Goal: Task Accomplishment & Management: Manage account settings

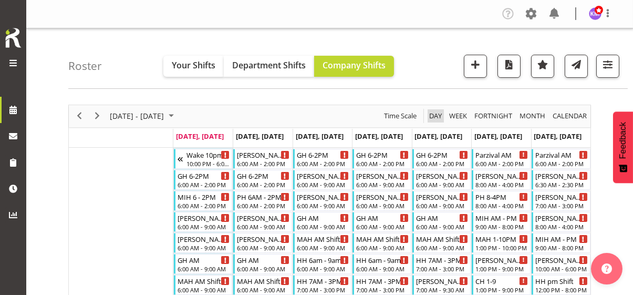
click at [435, 113] on span "Day" at bounding box center [435, 115] width 15 height 13
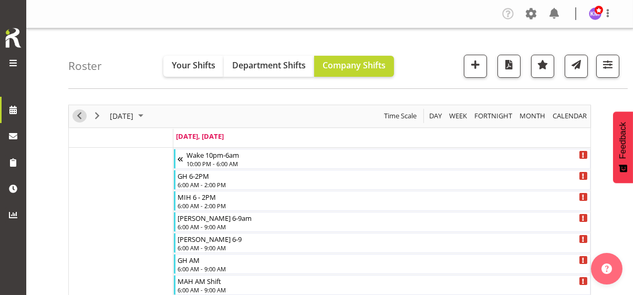
click at [77, 112] on span "Previous" at bounding box center [79, 115] width 13 height 13
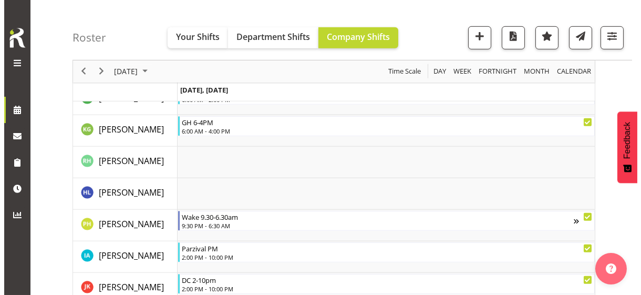
scroll to position [1103, 0]
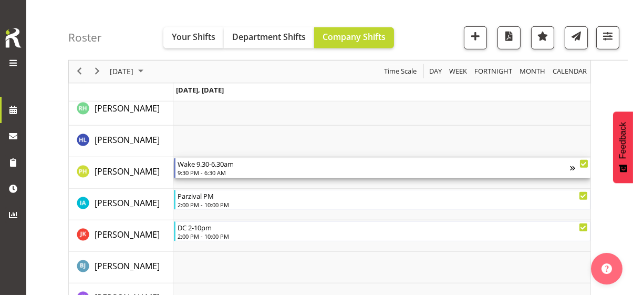
click at [208, 172] on div "9:30 PM - 6:30 AM" at bounding box center [373, 172] width 392 height 8
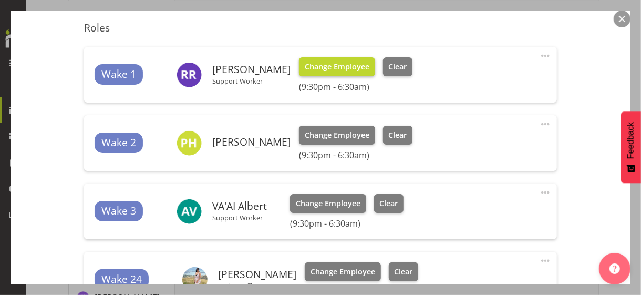
scroll to position [315, 0]
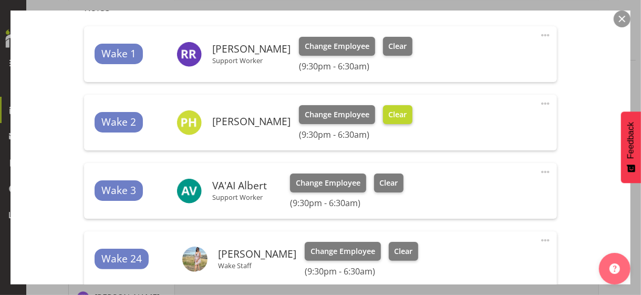
click at [406, 117] on span "Clear" at bounding box center [397, 115] width 18 height 12
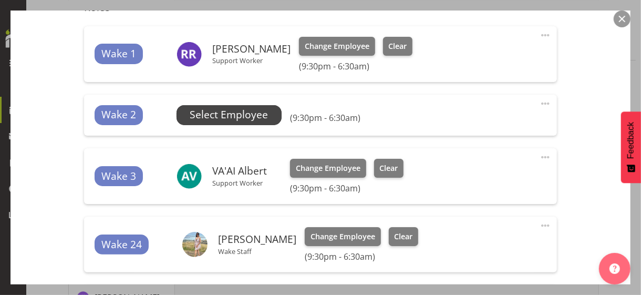
click at [242, 119] on span "Select Employee" at bounding box center [229, 114] width 78 height 15
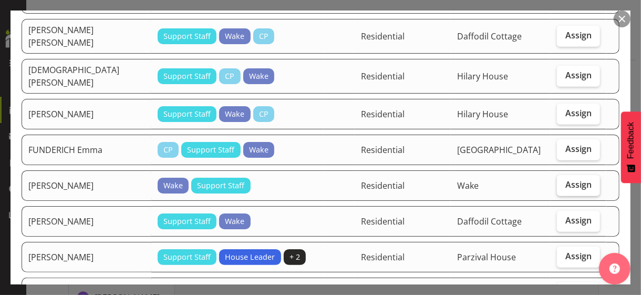
click at [566, 179] on span "Assign" at bounding box center [578, 184] width 26 height 11
click at [563, 181] on input "Assign" at bounding box center [560, 184] width 7 height 7
checkbox input "true"
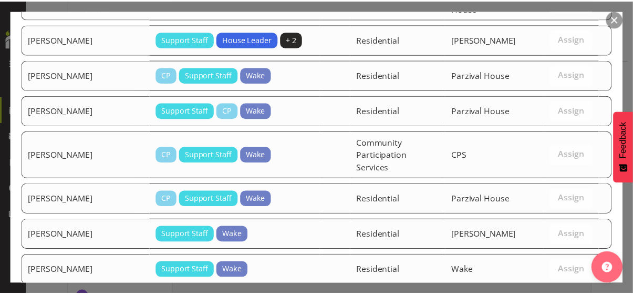
scroll to position [904, 0]
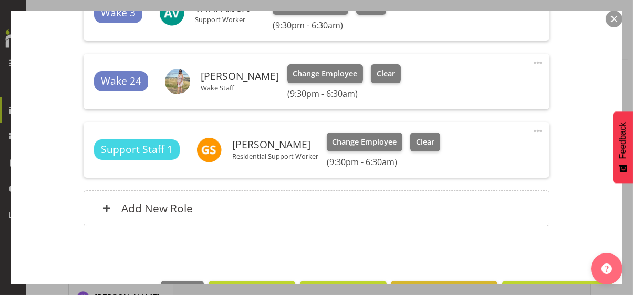
scroll to position [525, 0]
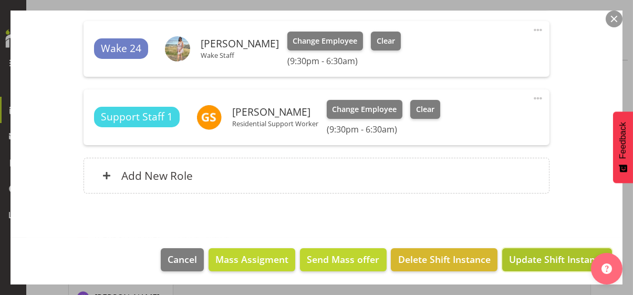
click at [535, 254] on span "Update Shift Instance" at bounding box center [557, 259] width 96 height 14
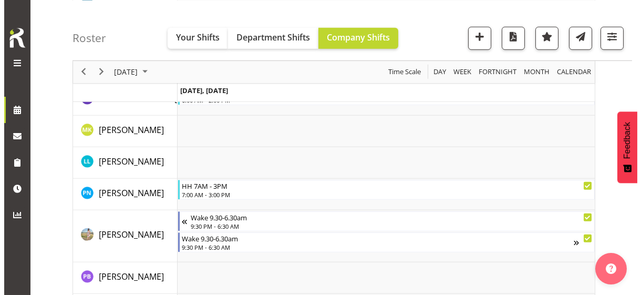
scroll to position [1785, 0]
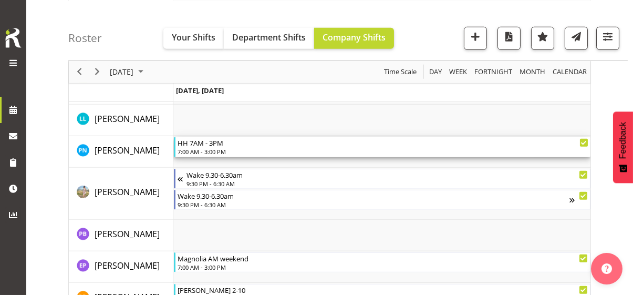
click at [212, 150] on div "7:00 AM - 3:00 PM" at bounding box center [382, 151] width 411 height 8
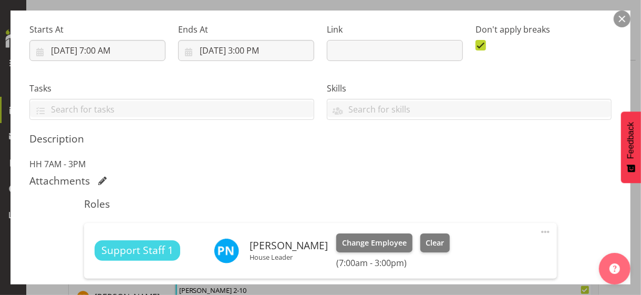
scroll to position [210, 0]
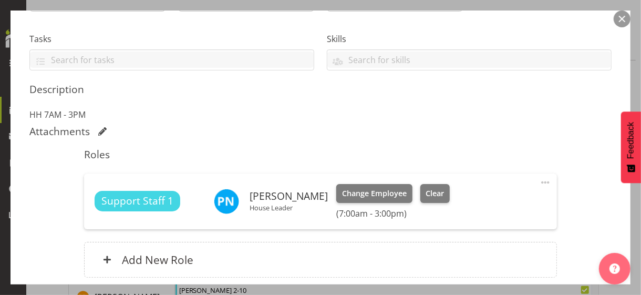
click at [539, 180] on span at bounding box center [545, 182] width 13 height 13
click at [466, 202] on link "Edit" at bounding box center [500, 205] width 101 height 19
select select "8"
select select "2025"
select select "15"
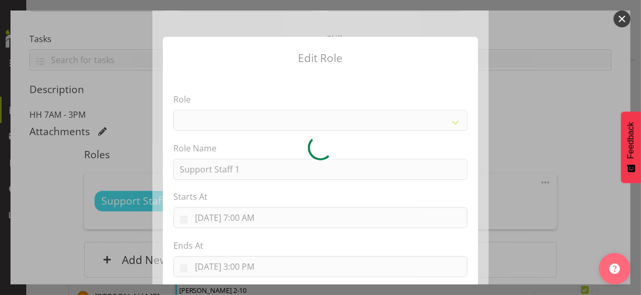
select select "1091"
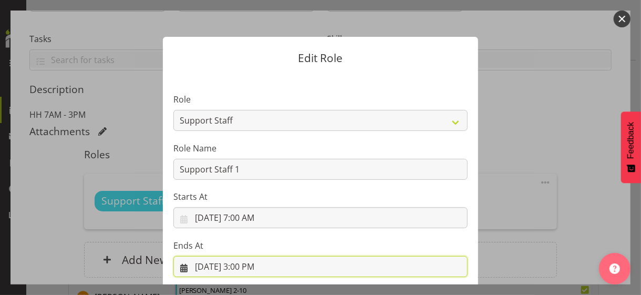
click at [256, 264] on input "[DATE] 3:00 PM" at bounding box center [320, 266] width 294 height 21
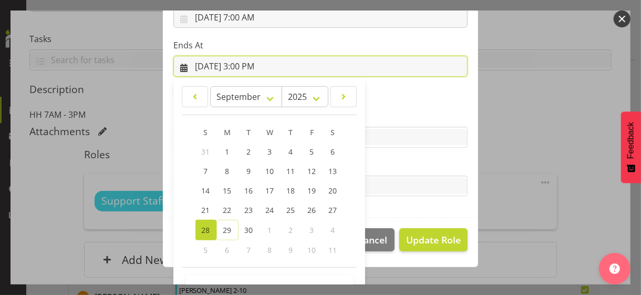
scroll to position [232, 0]
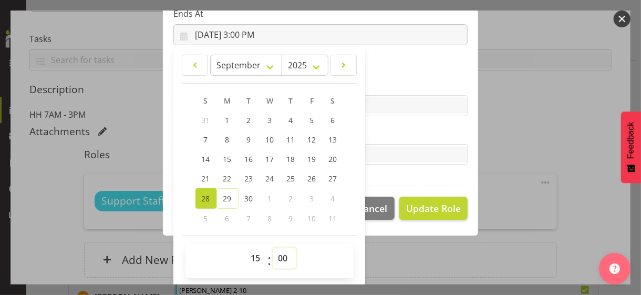
drag, startPoint x: 278, startPoint y: 256, endPoint x: 278, endPoint y: 248, distance: 7.9
click at [278, 255] on select "00 01 02 03 04 05 06 07 08 09 10 11 12 13 14 15 16 17 18 19 20 21 22 23 24 25 2…" at bounding box center [284, 257] width 24 height 21
select select "30"
click at [272, 247] on select "00 01 02 03 04 05 06 07 08 09 10 11 12 13 14 15 16 17 18 19 20 21 22 23 24 25 2…" at bounding box center [284, 257] width 24 height 21
type input "[DATE] 3:30 PM"
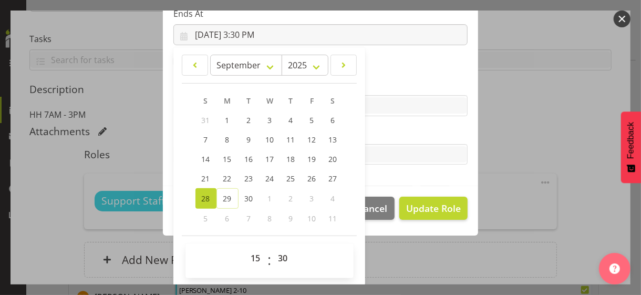
click at [395, 134] on label "Tasks" at bounding box center [320, 133] width 294 height 13
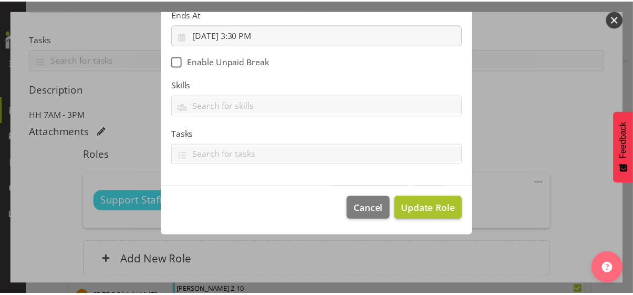
scroll to position [182, 0]
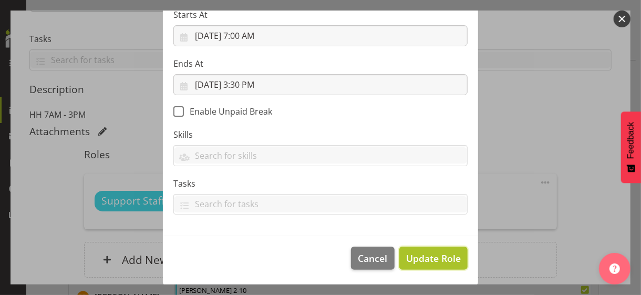
click at [421, 254] on span "Update Role" at bounding box center [433, 258] width 55 height 14
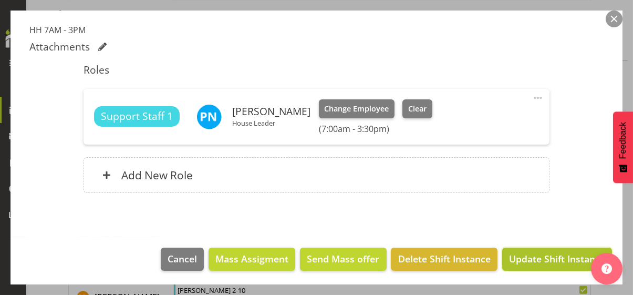
click at [527, 255] on span "Update Shift Instance" at bounding box center [557, 258] width 96 height 14
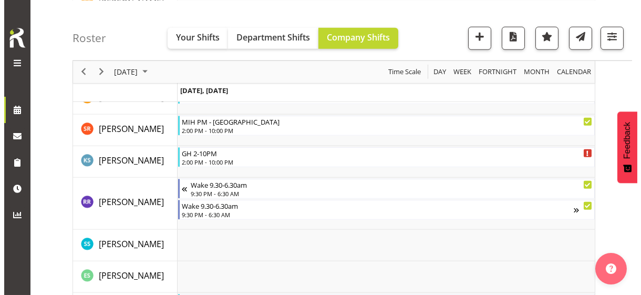
scroll to position [2100, 0]
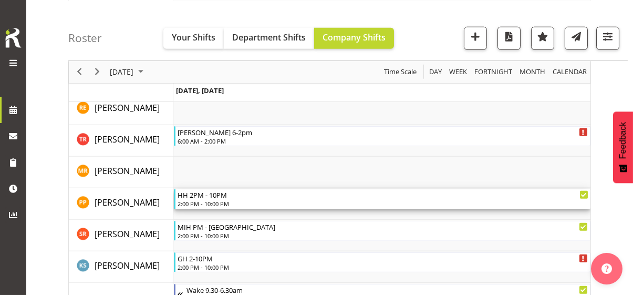
click at [201, 197] on div "HH 2PM - 10PM" at bounding box center [382, 194] width 411 height 11
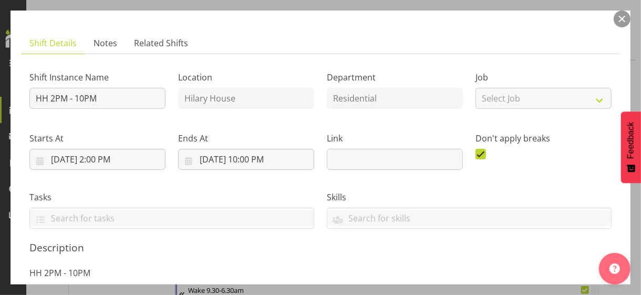
scroll to position [158, 0]
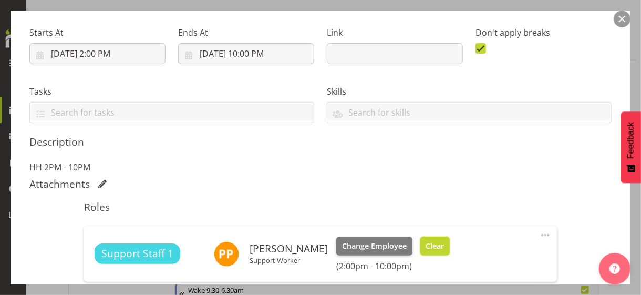
click at [425, 243] on span "Clear" at bounding box center [434, 246] width 18 height 12
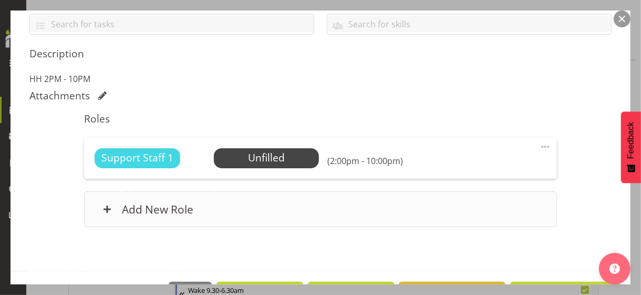
scroll to position [280, 0]
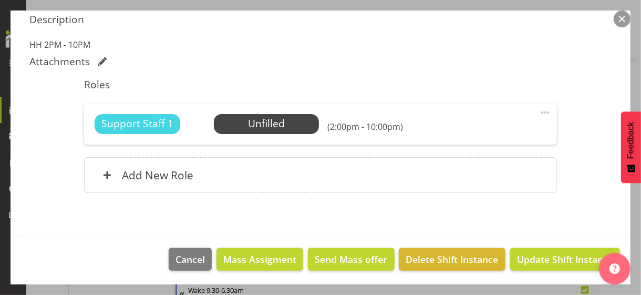
drag, startPoint x: 540, startPoint y: 109, endPoint x: 496, endPoint y: 125, distance: 47.2
click at [539, 109] on span at bounding box center [545, 112] width 13 height 13
click at [473, 131] on link "Edit" at bounding box center [500, 135] width 101 height 19
select select "8"
select select "2025"
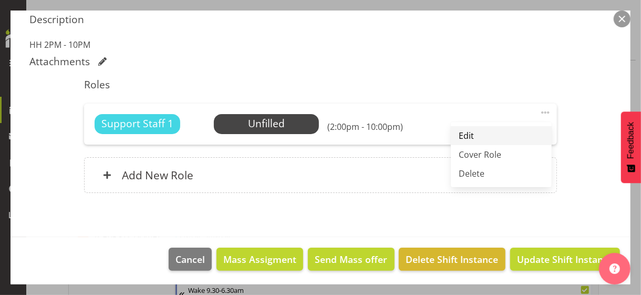
select select "14"
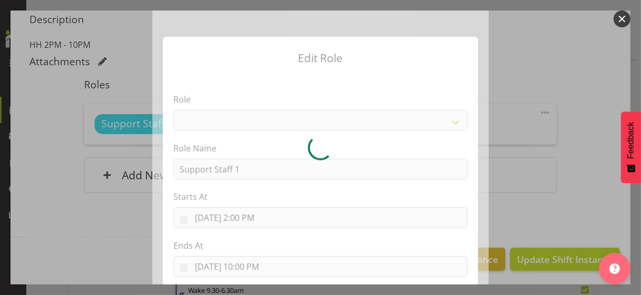
select select "1091"
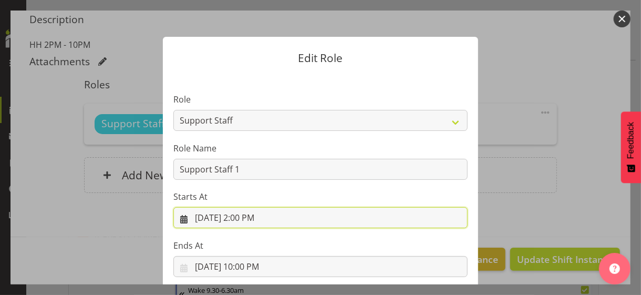
click at [253, 218] on input "[DATE] 2:00 PM" at bounding box center [320, 217] width 294 height 21
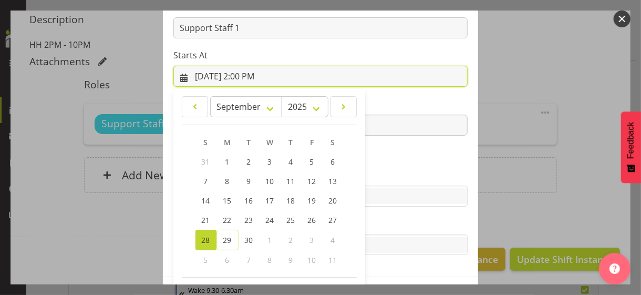
scroll to position [182, 0]
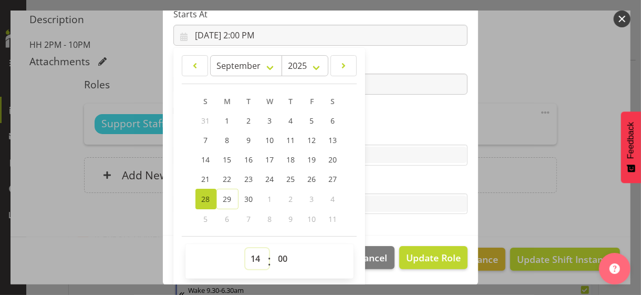
drag, startPoint x: 245, startPoint y: 256, endPoint x: 248, endPoint y: 247, distance: 10.0
click at [247, 252] on select "00 01 02 03 04 05 06 07 08 09 10 11 12 13 14 15 16 17 18 19 20 21 22 23" at bounding box center [257, 258] width 24 height 21
select select "15"
click at [245, 248] on select "00 01 02 03 04 05 06 07 08 09 10 11 12 13 14 15 16 17 18 19 20 21 22 23" at bounding box center [257, 258] width 24 height 21
type input "[DATE] 3:00 PM"
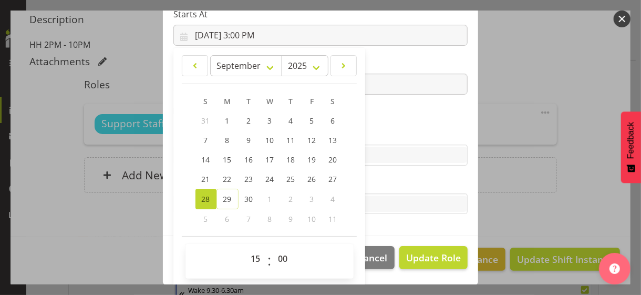
click at [380, 134] on label "Skills" at bounding box center [320, 134] width 294 height 13
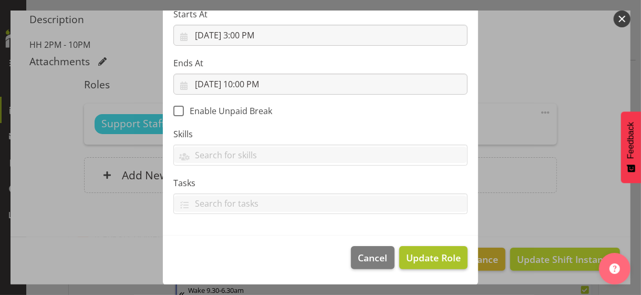
scroll to position [182, 0]
click at [423, 256] on span "Update Role" at bounding box center [433, 258] width 55 height 14
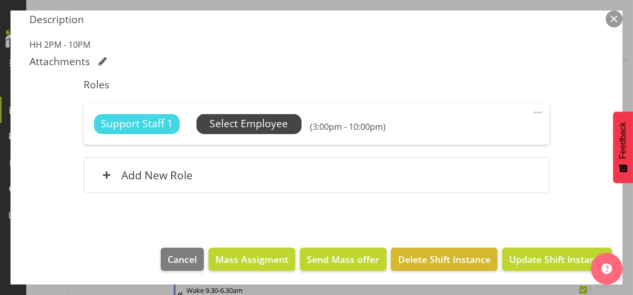
click at [263, 123] on span "Select Employee" at bounding box center [248, 123] width 78 height 15
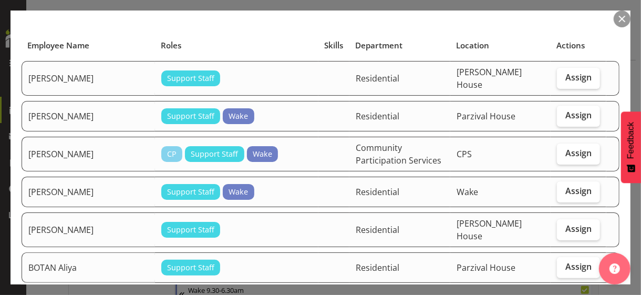
scroll to position [105, 0]
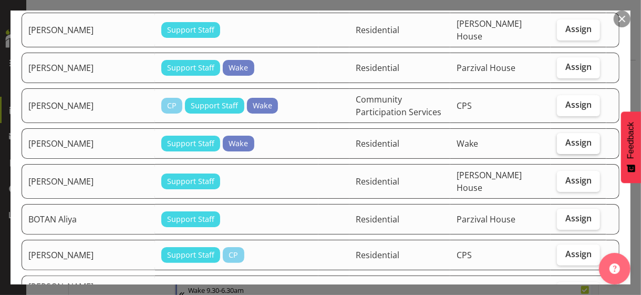
click at [568, 137] on span "Assign" at bounding box center [578, 142] width 26 height 11
click at [563, 139] on input "Assign" at bounding box center [560, 142] width 7 height 7
checkbox input "true"
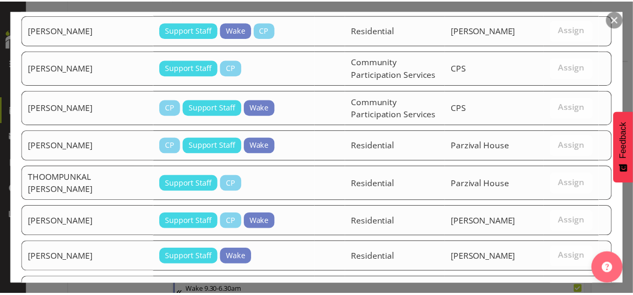
scroll to position [1630, 0]
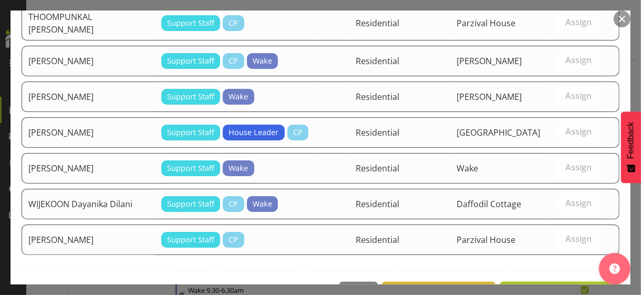
click at [545, 287] on span "Assign [PERSON_NAME]" at bounding box center [560, 293] width 106 height 13
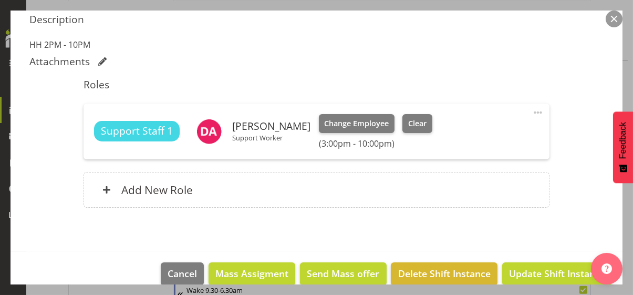
scroll to position [295, 0]
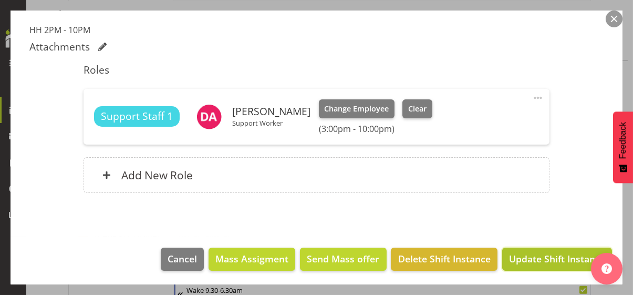
click at [545, 259] on span "Update Shift Instance" at bounding box center [557, 258] width 96 height 14
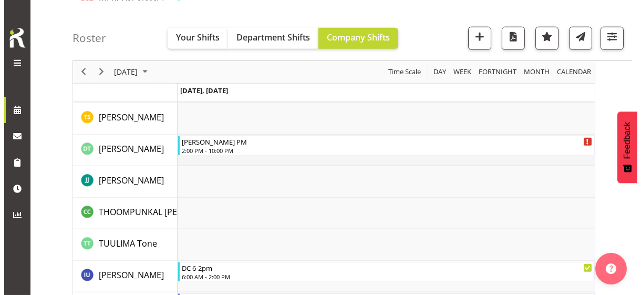
scroll to position [2625, 0]
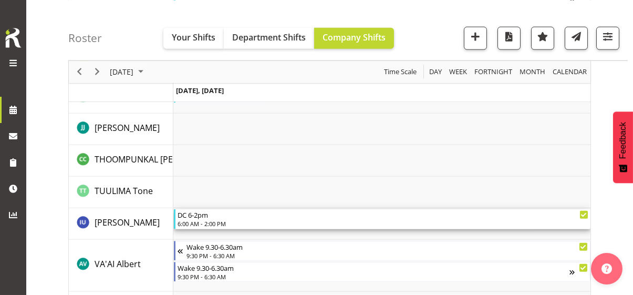
click at [207, 222] on div "6:00 AM - 2:00 PM" at bounding box center [382, 223] width 411 height 8
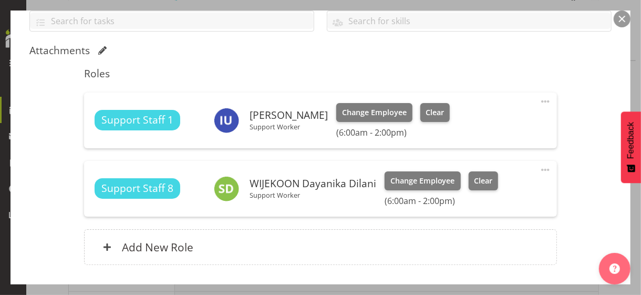
scroll to position [263, 0]
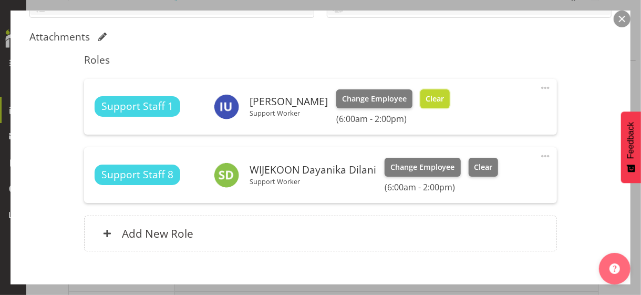
click at [428, 102] on span "Clear" at bounding box center [434, 99] width 18 height 12
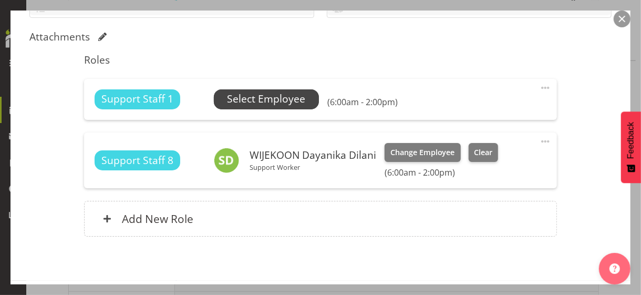
click at [262, 101] on span "Select Employee" at bounding box center [266, 98] width 78 height 15
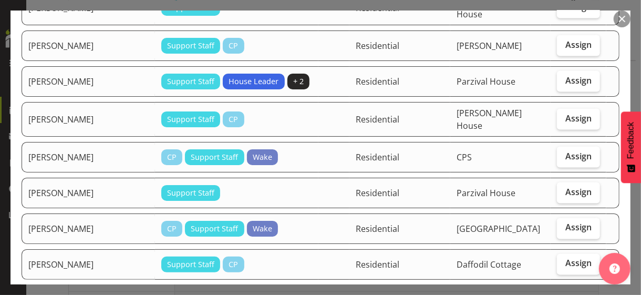
scroll to position [840, 0]
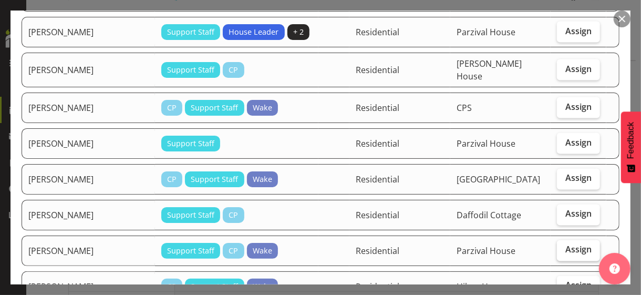
click at [570, 240] on label "Assign" at bounding box center [578, 250] width 43 height 21
click at [563, 246] on input "Assign" at bounding box center [560, 249] width 7 height 7
checkbox input "true"
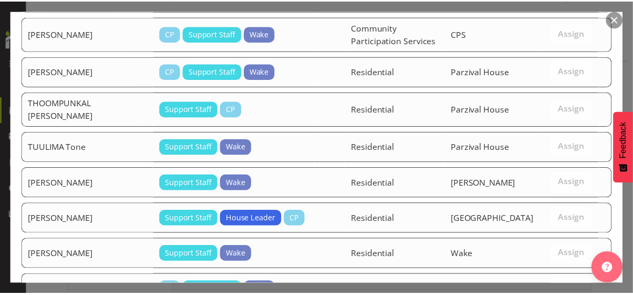
scroll to position [1613, 0]
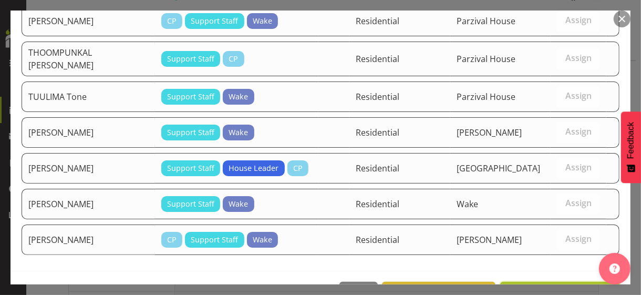
click at [547, 287] on span "Assign [PERSON_NAME]" at bounding box center [560, 293] width 106 height 13
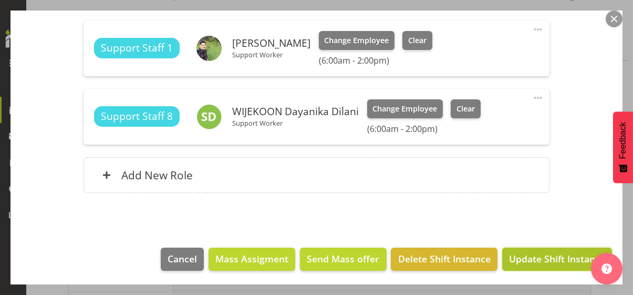
click at [543, 254] on span "Update Shift Instance" at bounding box center [557, 258] width 96 height 14
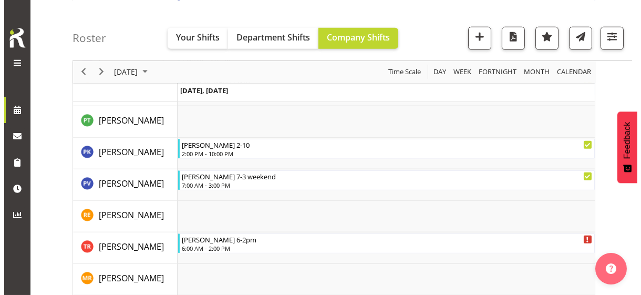
scroll to position [1978, 0]
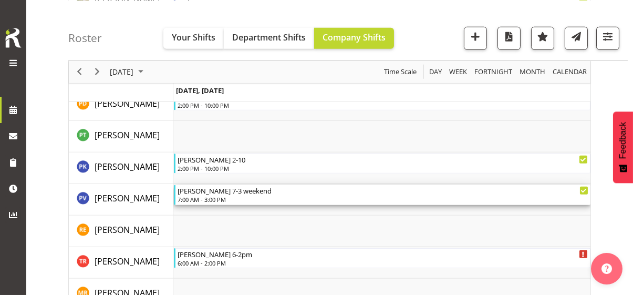
click at [222, 194] on div "[PERSON_NAME] 7-3 weekend" at bounding box center [382, 190] width 411 height 11
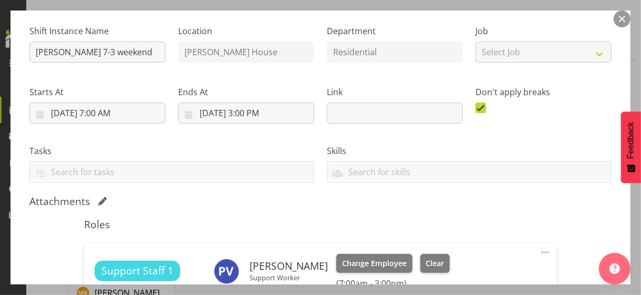
scroll to position [210, 0]
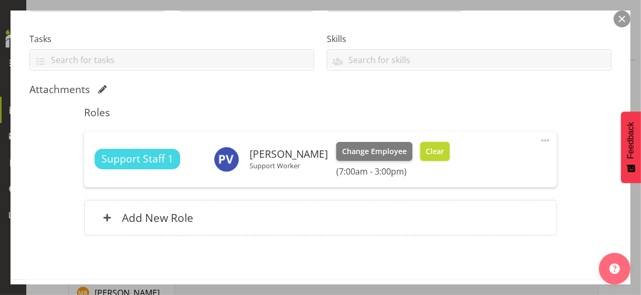
click at [444, 149] on button "Clear" at bounding box center [435, 151] width 30 height 19
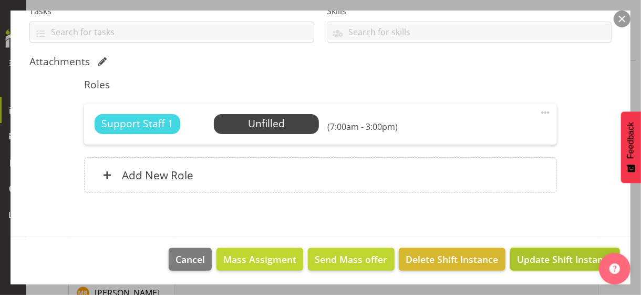
click at [555, 261] on span "Update Shift Instance" at bounding box center [565, 259] width 96 height 14
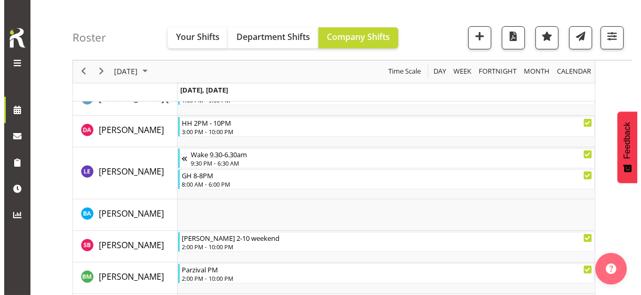
scroll to position [475, 0]
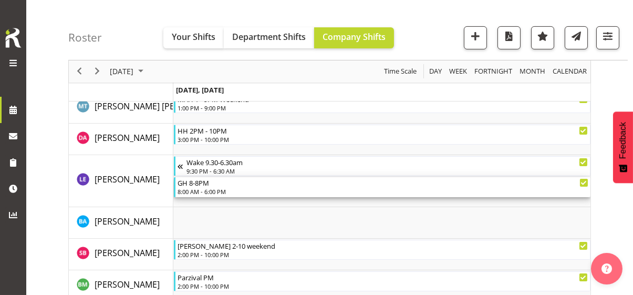
click at [213, 187] on div "8:00 AM - 6:00 PM" at bounding box center [382, 191] width 411 height 8
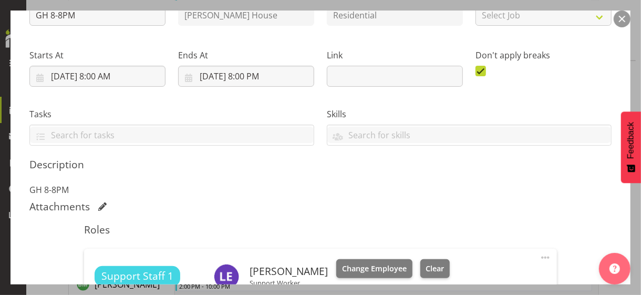
scroll to position [263, 0]
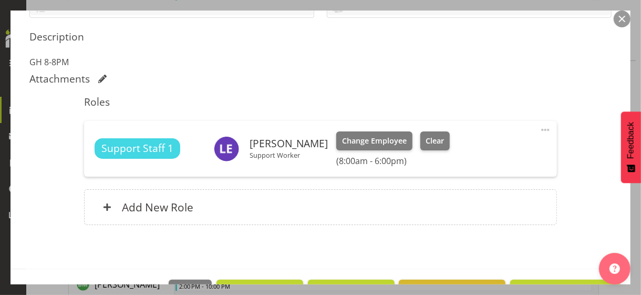
click at [539, 127] on span at bounding box center [545, 129] width 13 height 13
click at [480, 148] on link "Edit" at bounding box center [500, 152] width 101 height 19
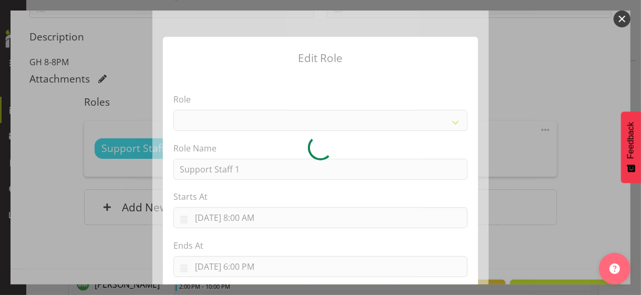
select select "1091"
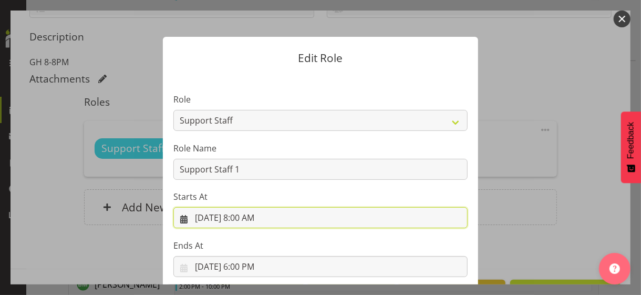
click at [251, 220] on input "[DATE] 8:00 AM" at bounding box center [320, 217] width 294 height 21
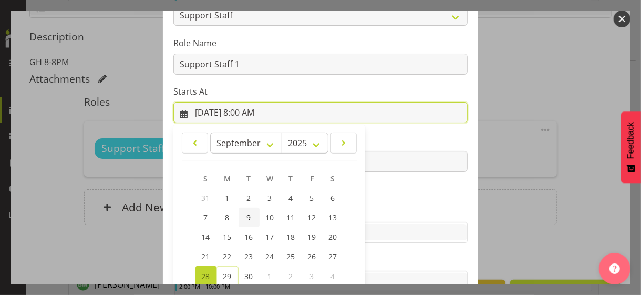
scroll to position [182, 0]
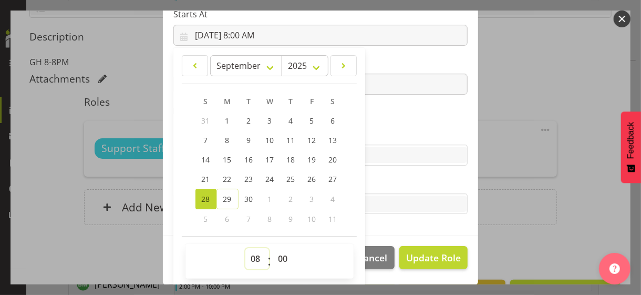
click at [248, 253] on select "00 01 02 03 04 05 06 07 08 09 10 11 12 13 14 15 16 17 18 19 20 21 22 23" at bounding box center [257, 258] width 24 height 21
select select "15"
click at [245, 248] on select "00 01 02 03 04 05 06 07 08 09 10 11 12 13 14 15 16 17 18 19 20 21 22 23" at bounding box center [257, 258] width 24 height 21
type input "[DATE] 3:00 PM"
click at [381, 125] on section "Role CP House Leader Support Staff Wake Role Name Support Staff 1 Starts At [DA…" at bounding box center [320, 63] width 315 height 343
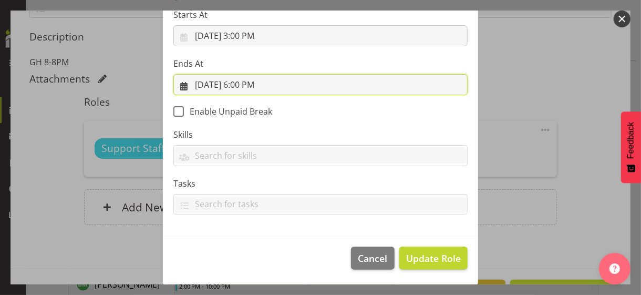
click at [241, 81] on input "[DATE] 6:00 PM" at bounding box center [320, 84] width 294 height 21
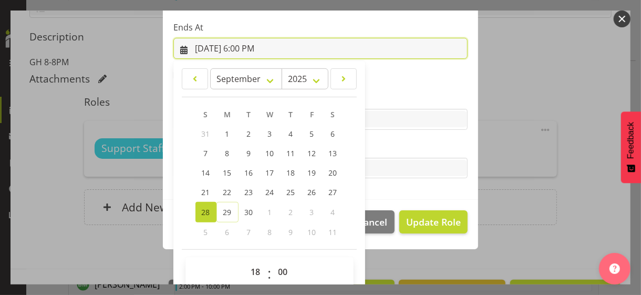
scroll to position [232, 0]
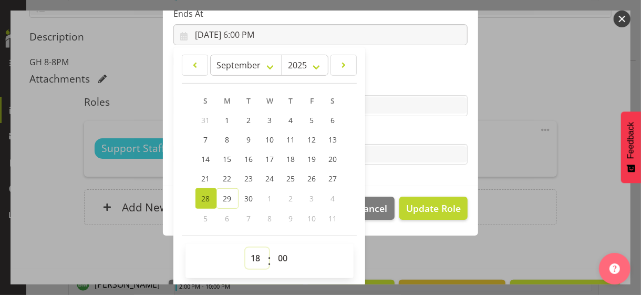
drag, startPoint x: 248, startPoint y: 255, endPoint x: 255, endPoint y: 247, distance: 10.1
click at [250, 251] on select "00 01 02 03 04 05 06 07 08 09 10 11 12 13 14 15 16 17 18 19 20 21 22 23" at bounding box center [257, 257] width 24 height 21
select select "22"
click at [245, 247] on select "00 01 02 03 04 05 06 07 08 09 10 11 12 13 14 15 16 17 18 19 20 21 22 23" at bounding box center [257, 257] width 24 height 21
type input "[DATE] 10:00 PM"
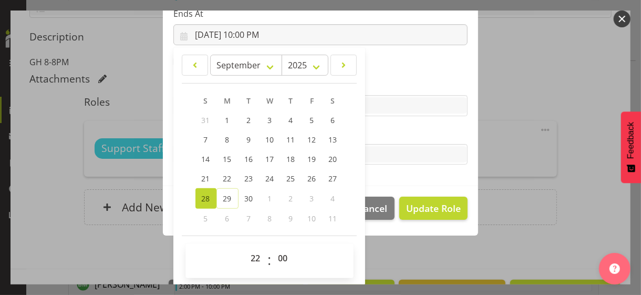
click at [386, 129] on label "Tasks" at bounding box center [320, 133] width 294 height 13
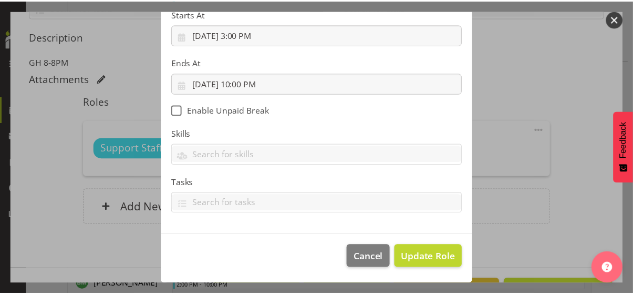
scroll to position [182, 0]
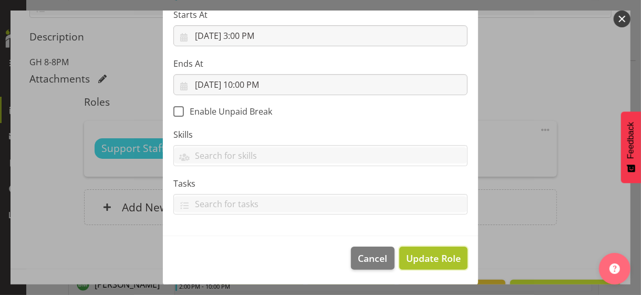
click at [439, 254] on span "Update Role" at bounding box center [433, 258] width 55 height 14
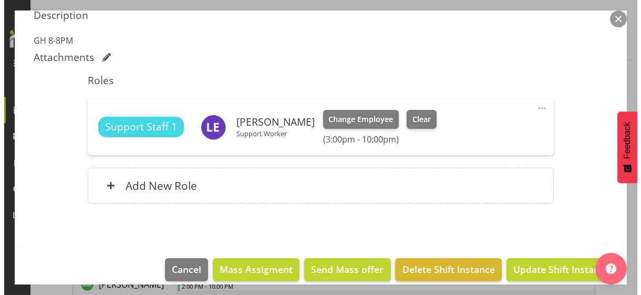
scroll to position [295, 0]
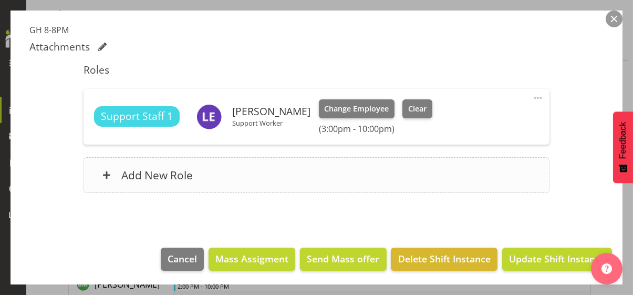
click at [302, 183] on div "Add New Role" at bounding box center [316, 175] width 466 height 36
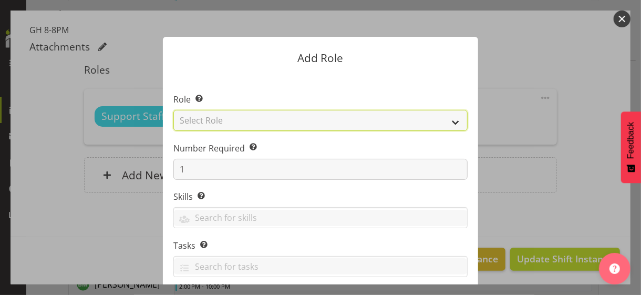
click at [259, 123] on select "Select Role CP House Leader Support Staff Wake" at bounding box center [320, 120] width 294 height 21
select select "1091"
click at [173, 110] on select "Select Role CP House Leader Support Staff Wake" at bounding box center [320, 120] width 294 height 21
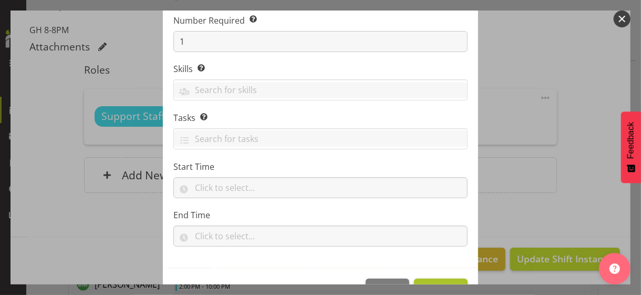
scroll to position [160, 0]
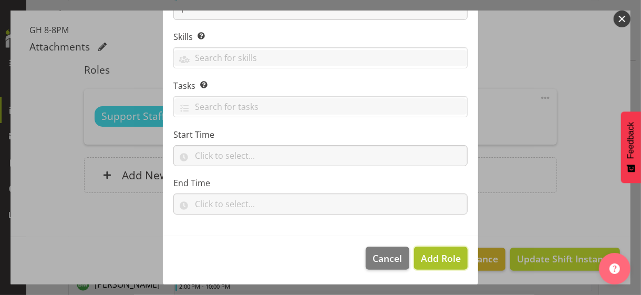
drag, startPoint x: 442, startPoint y: 256, endPoint x: 503, endPoint y: 193, distance: 88.4
click at [442, 256] on span "Add Role" at bounding box center [441, 257] width 40 height 13
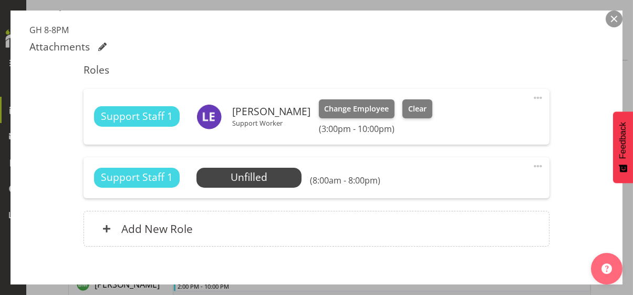
drag, startPoint x: 529, startPoint y: 164, endPoint x: 482, endPoint y: 181, distance: 50.1
click at [531, 164] on span at bounding box center [537, 166] width 13 height 13
click at [456, 190] on link "Edit" at bounding box center [493, 189] width 101 height 19
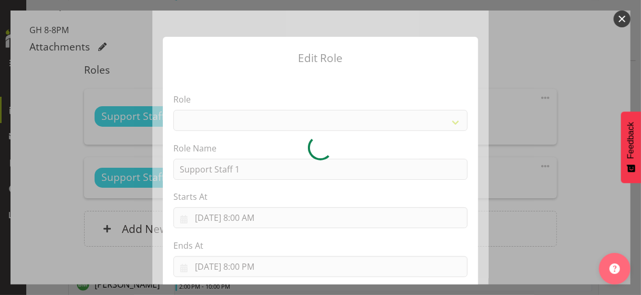
select select "1091"
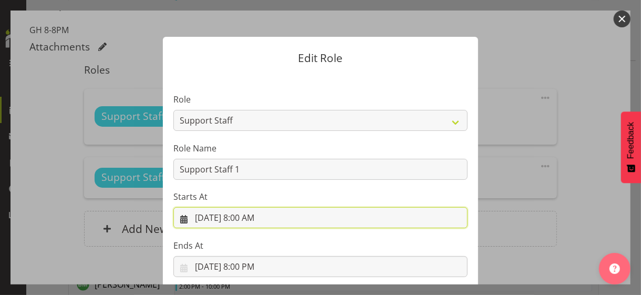
click at [240, 216] on input "[DATE] 8:00 AM" at bounding box center [320, 217] width 294 height 21
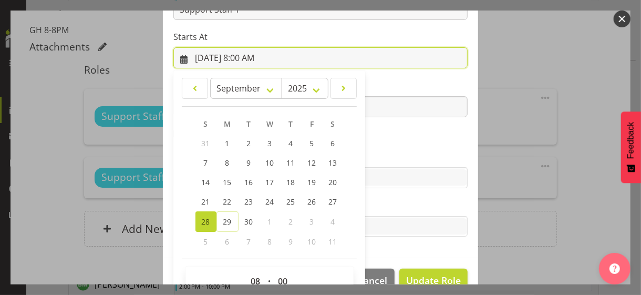
scroll to position [182, 0]
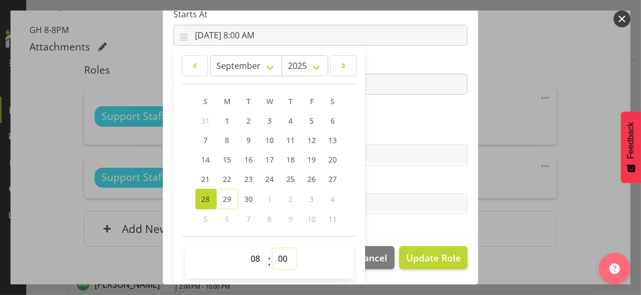
click at [277, 251] on select "00 01 02 03 04 05 06 07 08 09 10 11 12 13 14 15 16 17 18 19 20 21 22 23 24 25 2…" at bounding box center [284, 258] width 24 height 21
select select "30"
click at [272, 248] on select "00 01 02 03 04 05 06 07 08 09 10 11 12 13 14 15 16 17 18 19 20 21 22 23 24 25 2…" at bounding box center [284, 258] width 24 height 21
type input "[DATE] 8:30 AM"
drag, startPoint x: 389, startPoint y: 111, endPoint x: 369, endPoint y: 114, distance: 19.6
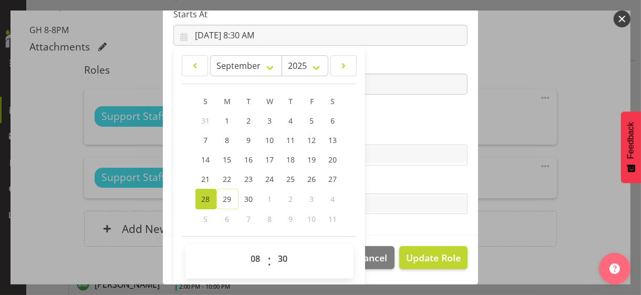
click at [387, 112] on section "Role CP House Leader Support Staff Wake Role Name Support Staff 1 Starts At [DA…" at bounding box center [320, 63] width 315 height 343
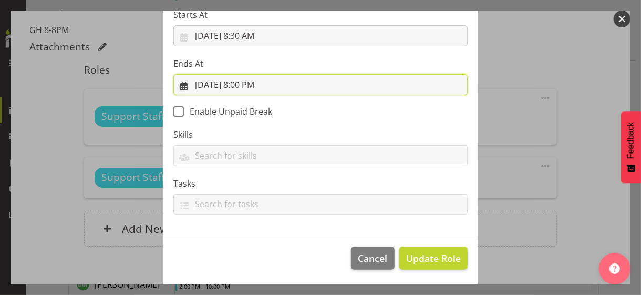
click at [244, 81] on input "[DATE] 8:00 PM" at bounding box center [320, 84] width 294 height 21
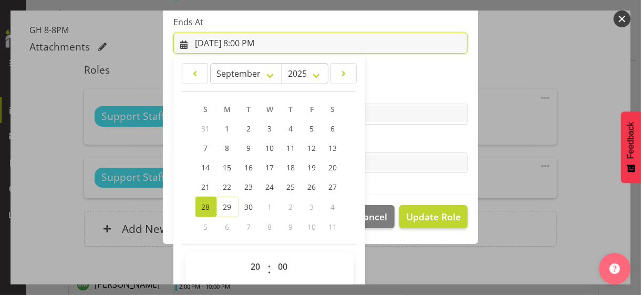
scroll to position [232, 0]
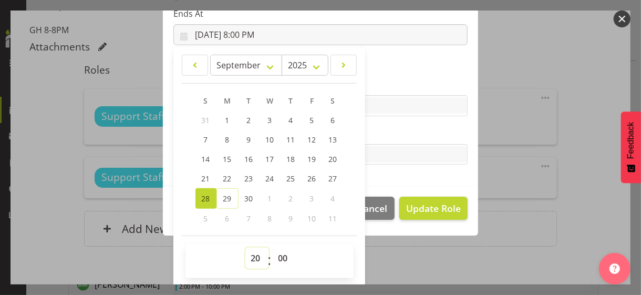
click at [249, 254] on select "00 01 02 03 04 05 06 07 08 09 10 11 12 13 14 15 16 17 18 19 20 21 22 23" at bounding box center [257, 257] width 24 height 21
select select "16"
click at [245, 247] on select "00 01 02 03 04 05 06 07 08 09 10 11 12 13 14 15 16 17 18 19 20 21 22 23" at bounding box center [257, 257] width 24 height 21
type input "[DATE] 4:00 PM"
click at [382, 134] on label "Tasks" at bounding box center [320, 133] width 294 height 13
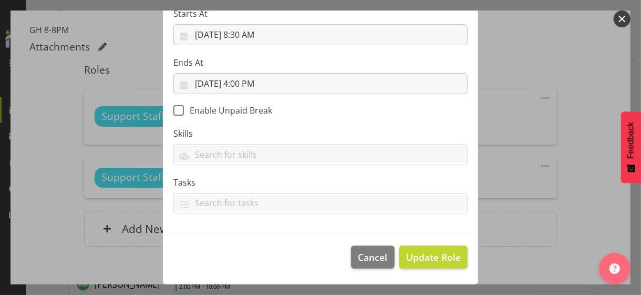
scroll to position [182, 0]
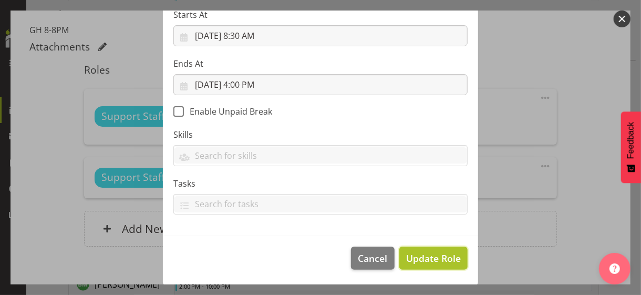
click at [423, 254] on span "Update Role" at bounding box center [433, 258] width 55 height 14
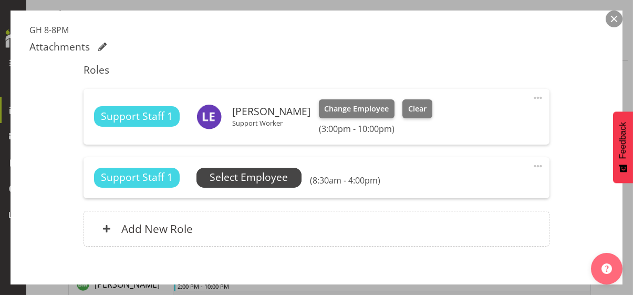
click at [264, 178] on span "Select Employee" at bounding box center [248, 177] width 78 height 15
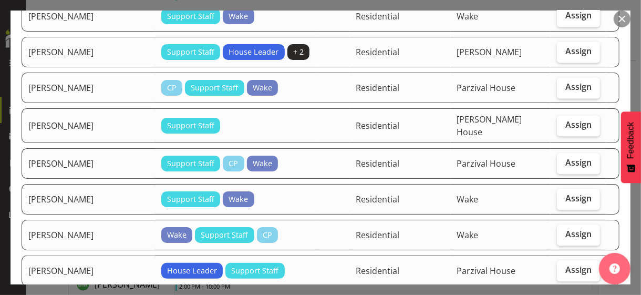
scroll to position [1155, 0]
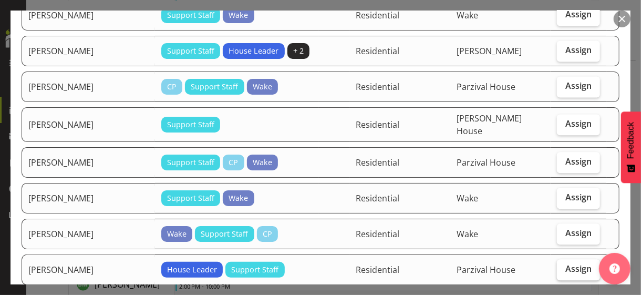
click at [557, 259] on label "Assign" at bounding box center [578, 269] width 43 height 21
click at [557, 265] on input "Assign" at bounding box center [560, 268] width 7 height 7
checkbox input "true"
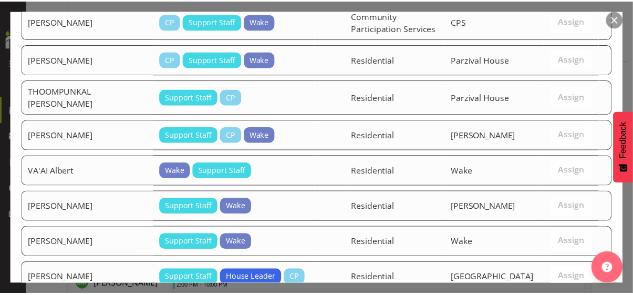
scroll to position [1556, 0]
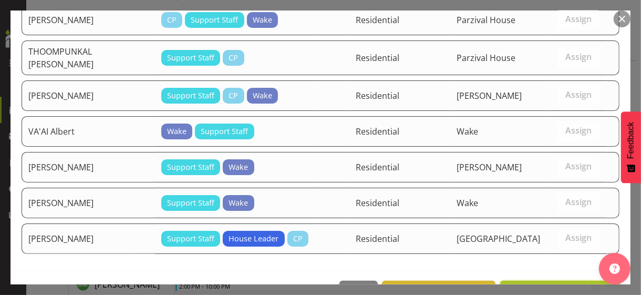
click at [544, 286] on span "Assign [PERSON_NAME]" at bounding box center [560, 292] width 106 height 13
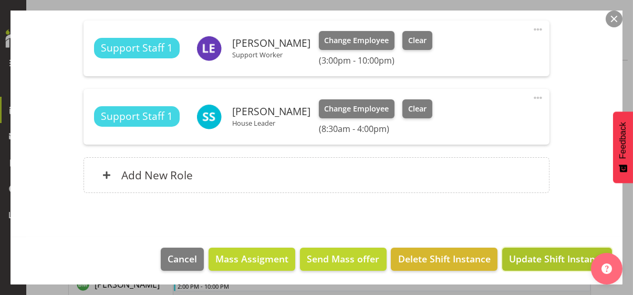
click at [545, 253] on span "Update Shift Instance" at bounding box center [557, 258] width 96 height 14
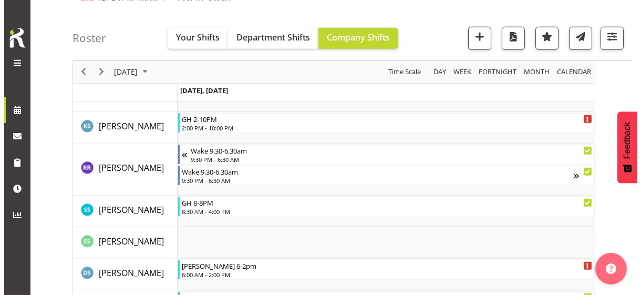
scroll to position [2313, 0]
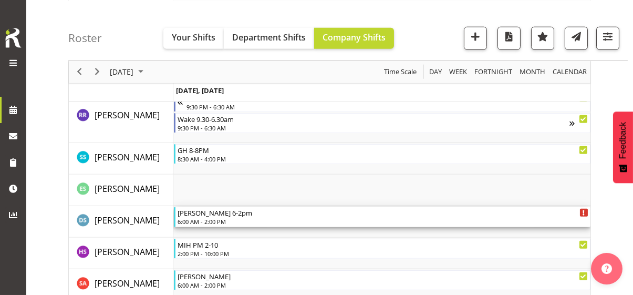
click at [214, 220] on div "6:00 AM - 2:00 PM" at bounding box center [382, 221] width 411 height 8
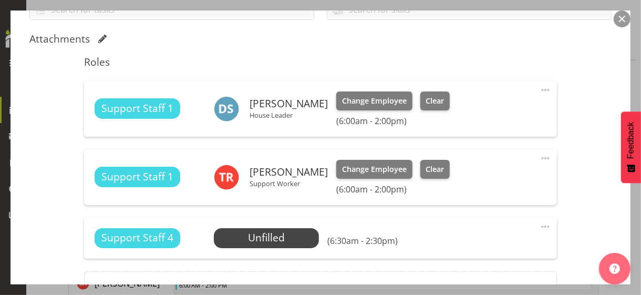
scroll to position [263, 0]
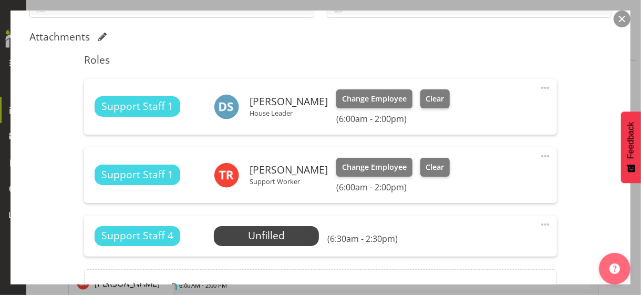
click at [539, 87] on span at bounding box center [545, 87] width 13 height 13
click at [470, 108] on link "Edit" at bounding box center [500, 110] width 101 height 19
select select "8"
select select "2025"
select select "6"
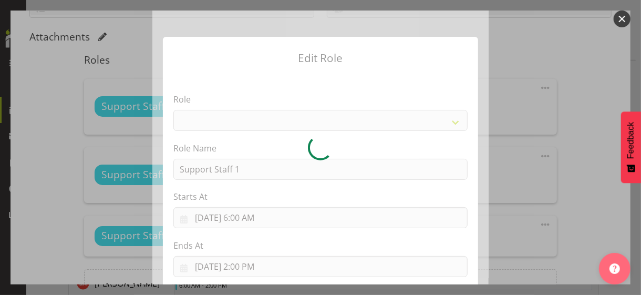
select select "1091"
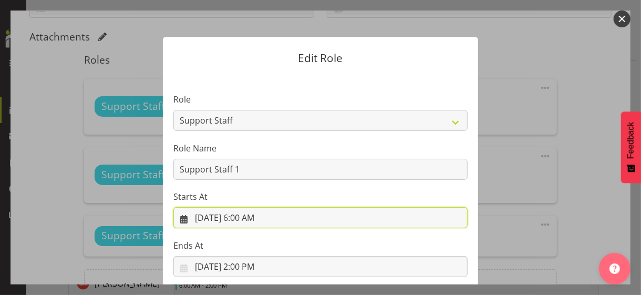
click at [244, 216] on input "[DATE] 6:00 AM" at bounding box center [320, 217] width 294 height 21
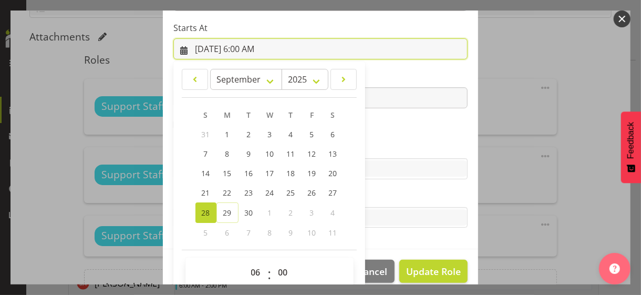
scroll to position [182, 0]
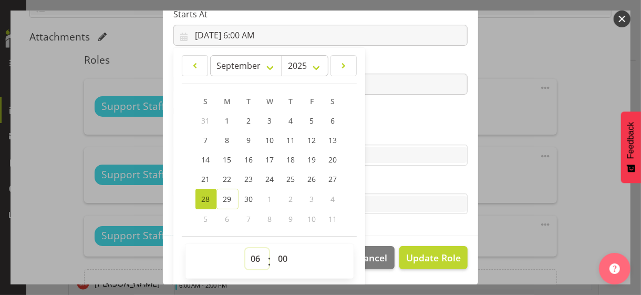
click at [250, 254] on select "00 01 02 03 04 05 06 07 08 09 10 11 12 13 14 15 16 17 18 19 20 21 22 23" at bounding box center [257, 258] width 24 height 21
select select "9"
click at [245, 248] on select "00 01 02 03 04 05 06 07 08 09 10 11 12 13 14 15 16 17 18 19 20 21 22 23" at bounding box center [257, 258] width 24 height 21
type input "[DATE] 9:00 AM"
click at [363, 111] on section "Role CP House Leader Support Staff Wake Role Name Support Staff 1 Starts At [DA…" at bounding box center [320, 63] width 315 height 343
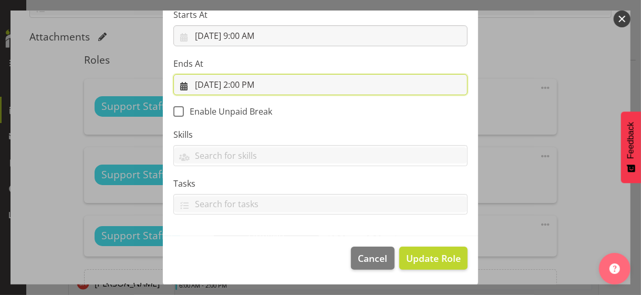
click at [248, 85] on input "[DATE] 2:00 PM" at bounding box center [320, 84] width 294 height 21
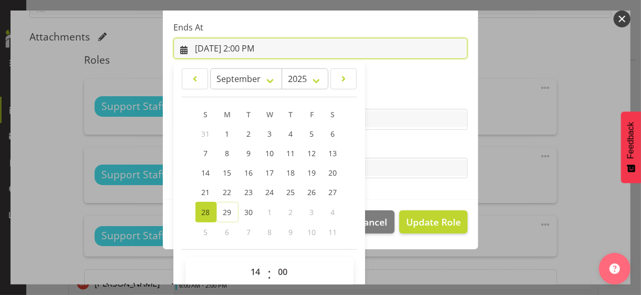
scroll to position [232, 0]
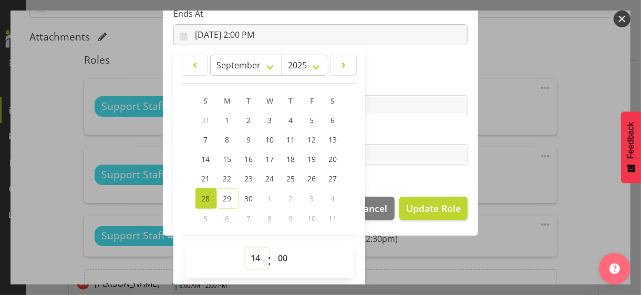
drag, startPoint x: 251, startPoint y: 254, endPoint x: 254, endPoint y: 247, distance: 7.1
click at [252, 251] on select "00 01 02 03 04 05 06 07 08 09 10 11 12 13 14 15 16 17 18 19 20 21 22 23" at bounding box center [257, 257] width 24 height 21
select select "15"
click at [245, 247] on select "00 01 02 03 04 05 06 07 08 09 10 11 12 13 14 15 16 17 18 19 20 21 22 23" at bounding box center [257, 257] width 24 height 21
type input "[DATE] 3:00 PM"
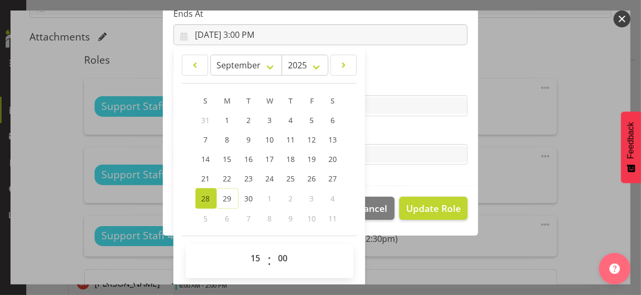
click at [382, 134] on label "Tasks" at bounding box center [320, 133] width 294 height 13
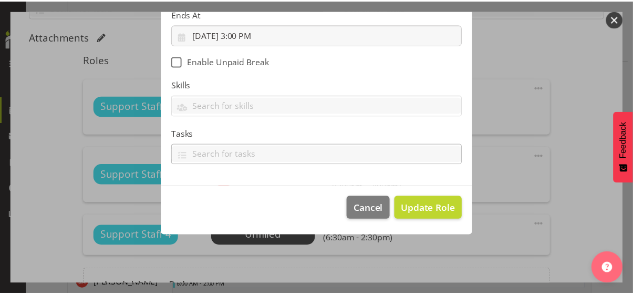
scroll to position [182, 0]
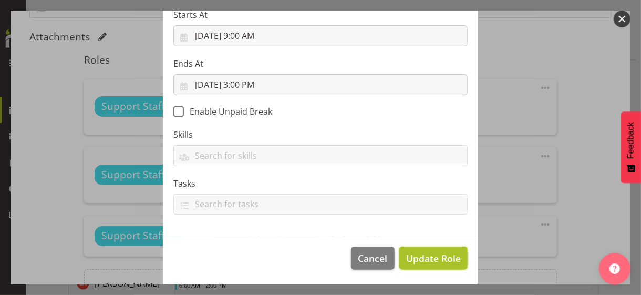
click at [423, 252] on span "Update Role" at bounding box center [433, 258] width 55 height 14
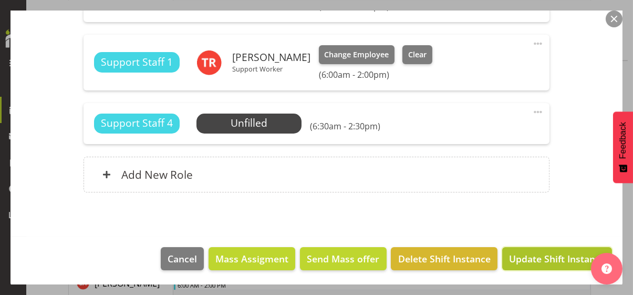
click at [527, 254] on span "Update Shift Instance" at bounding box center [557, 258] width 96 height 14
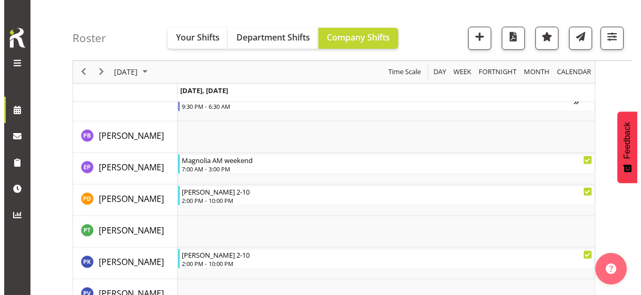
scroll to position [1893, 0]
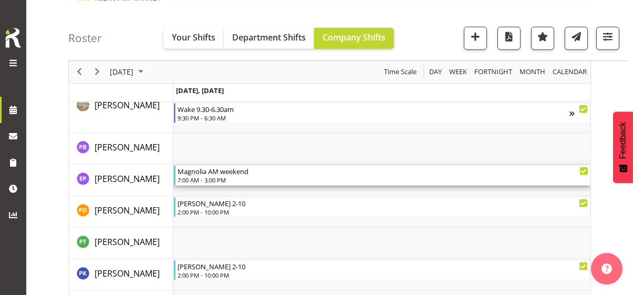
click at [217, 179] on div "7:00 AM - 3:00 PM" at bounding box center [382, 179] width 411 height 8
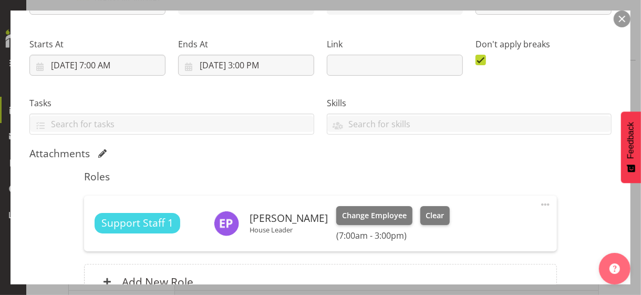
scroll to position [210, 0]
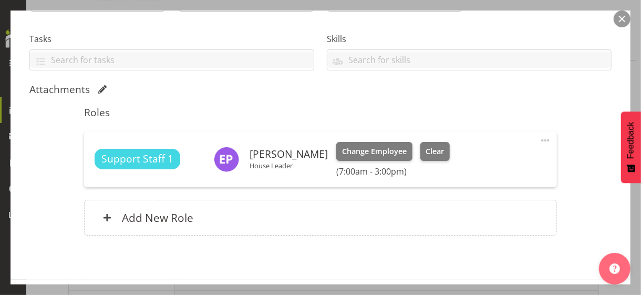
click at [539, 138] on span at bounding box center [545, 140] width 13 height 13
click at [467, 160] on link "Edit" at bounding box center [500, 163] width 101 height 19
select select "8"
select select "2025"
select select "15"
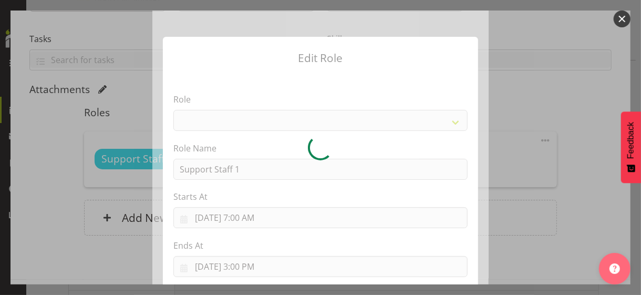
select select "1091"
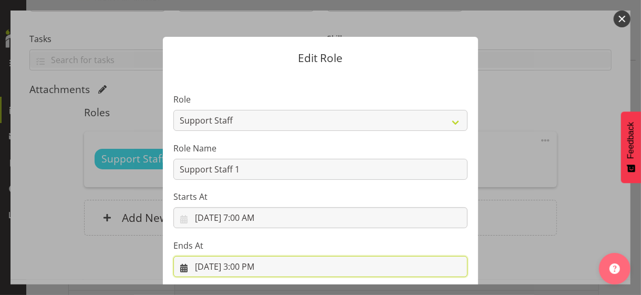
click at [256, 263] on input "[DATE] 3:00 PM" at bounding box center [320, 266] width 294 height 21
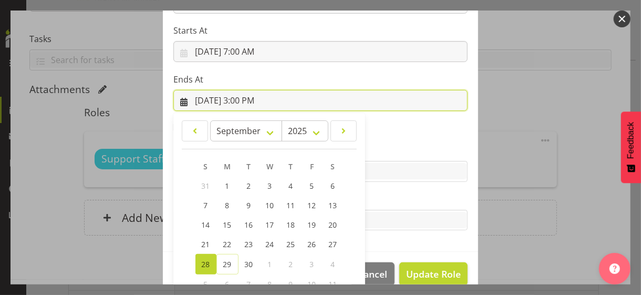
scroll to position [232, 0]
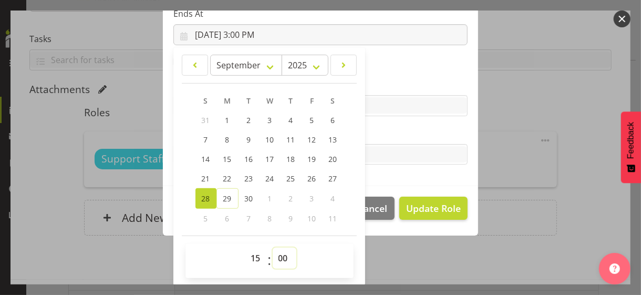
drag, startPoint x: 279, startPoint y: 257, endPoint x: 281, endPoint y: 247, distance: 10.6
click at [279, 257] on select "00 01 02 03 04 05 06 07 08 09 10 11 12 13 14 15 16 17 18 19 20 21 22 23 24 25 2…" at bounding box center [284, 257] width 24 height 21
select select "15"
click at [272, 247] on select "00 01 02 03 04 05 06 07 08 09 10 11 12 13 14 15 16 17 18 19 20 21 22 23 24 25 2…" at bounding box center [284, 257] width 24 height 21
type input "[DATE] 3:15 PM"
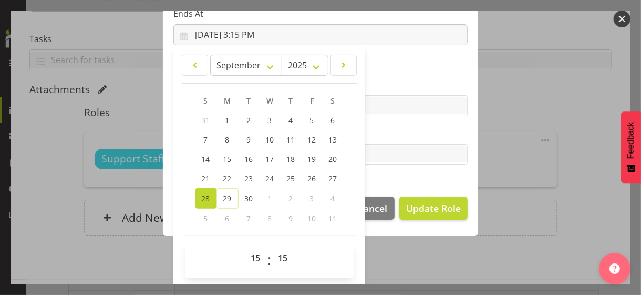
click at [393, 135] on label "Tasks" at bounding box center [320, 133] width 294 height 13
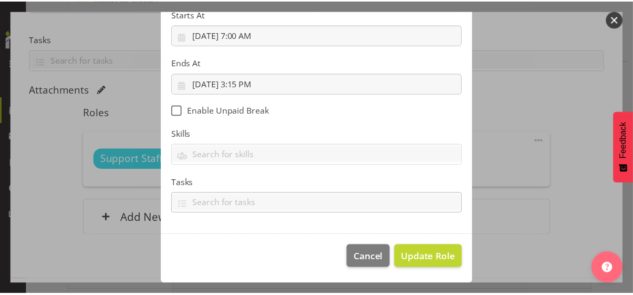
scroll to position [182, 0]
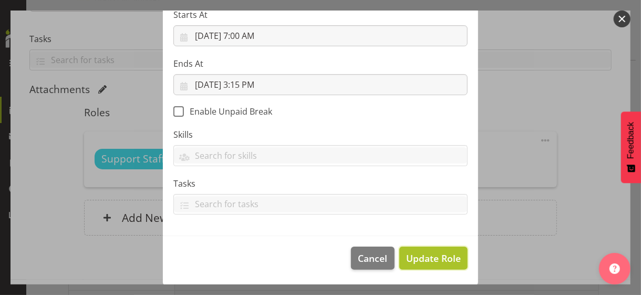
click at [426, 255] on span "Update Role" at bounding box center [433, 258] width 55 height 14
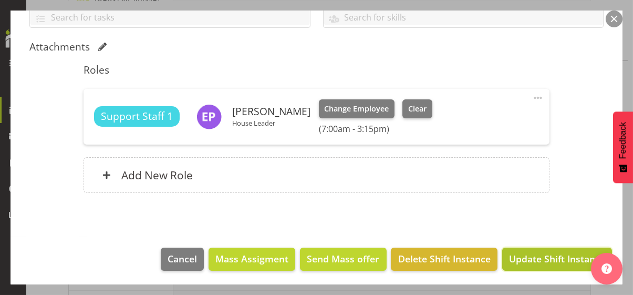
click at [528, 259] on span "Update Shift Instance" at bounding box center [557, 258] width 96 height 14
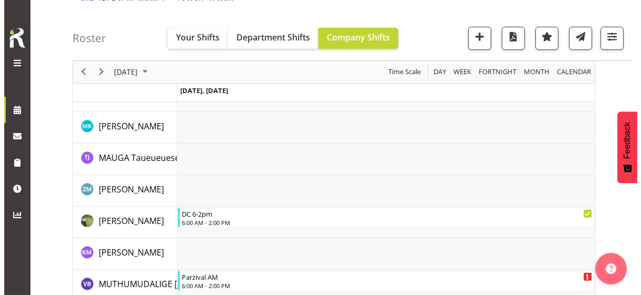
scroll to position [1893, 0]
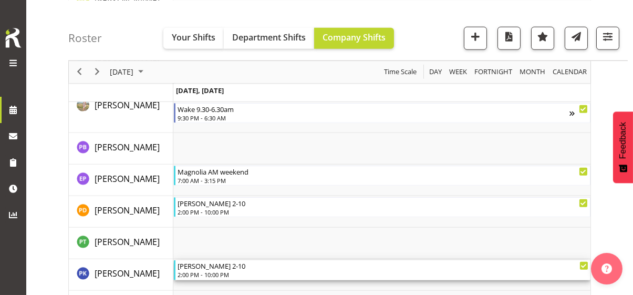
click at [204, 269] on div "[PERSON_NAME] [DATE] 2:00 PM - 10:00 PM" at bounding box center [382, 270] width 411 height 20
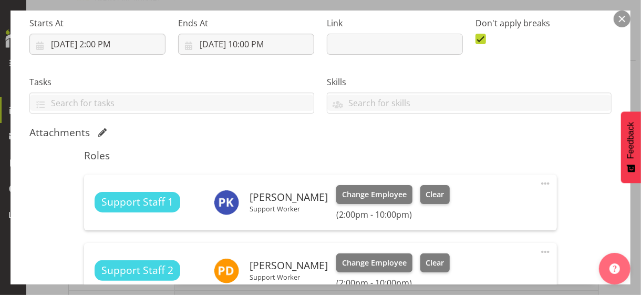
scroll to position [263, 0]
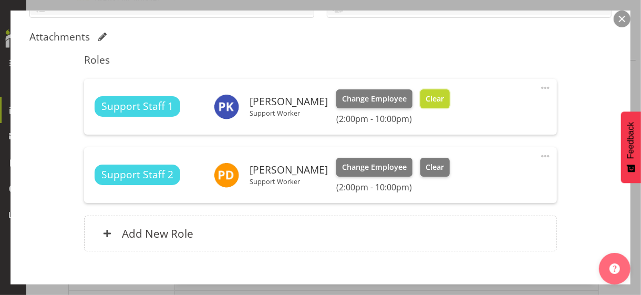
click at [428, 98] on span "Clear" at bounding box center [434, 99] width 18 height 12
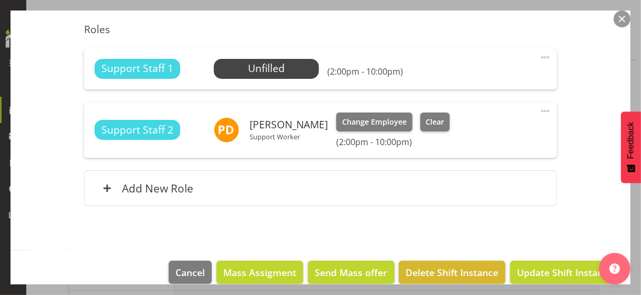
scroll to position [307, 0]
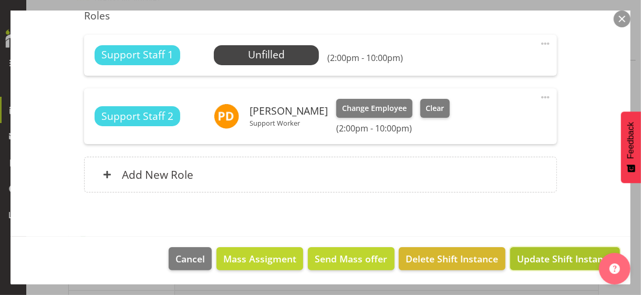
click at [534, 257] on span "Update Shift Instance" at bounding box center [565, 258] width 96 height 14
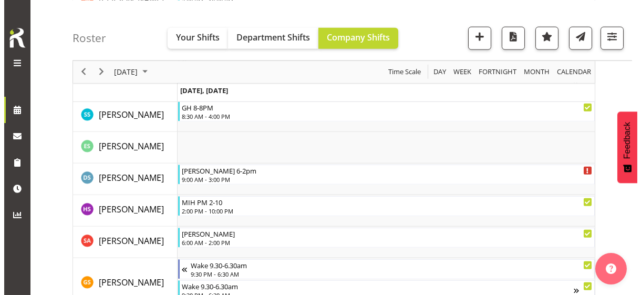
scroll to position [2386, 0]
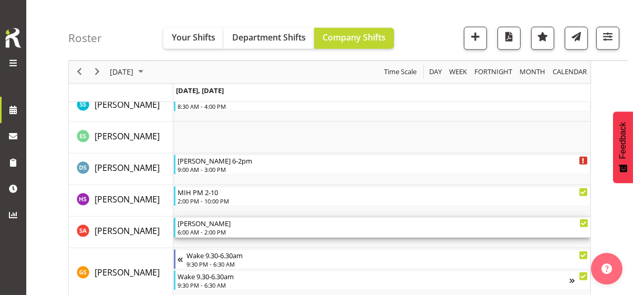
click at [207, 229] on div "6:00 AM - 2:00 PM" at bounding box center [382, 231] width 411 height 8
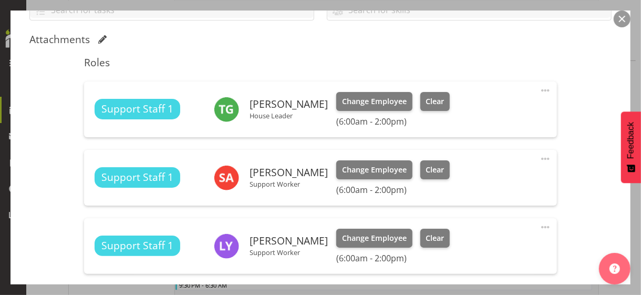
scroll to position [315, 0]
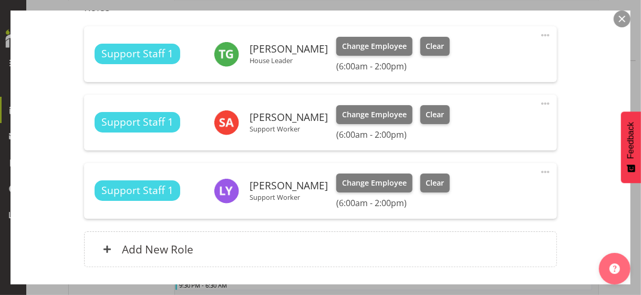
click at [539, 104] on span at bounding box center [545, 103] width 13 height 13
click at [472, 127] on link "Edit" at bounding box center [500, 126] width 101 height 19
select select "8"
select select "2025"
select select "6"
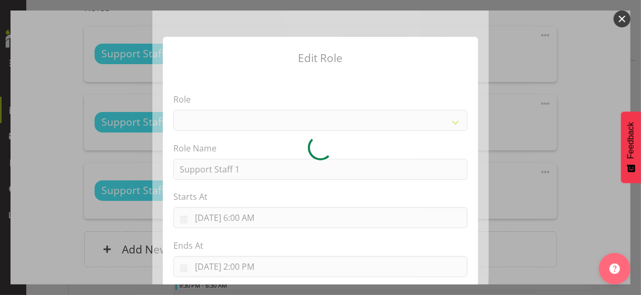
select select "1091"
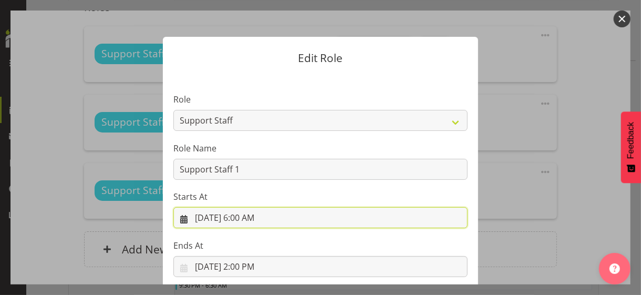
click at [245, 216] on input "[DATE] 6:00 AM" at bounding box center [320, 217] width 294 height 21
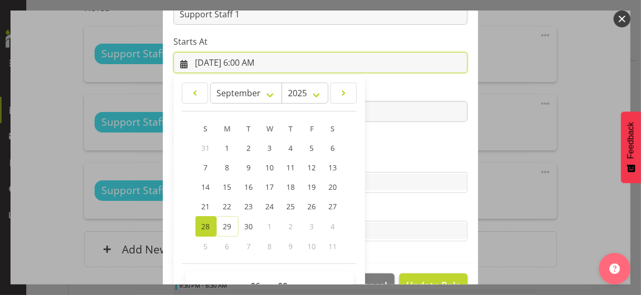
scroll to position [182, 0]
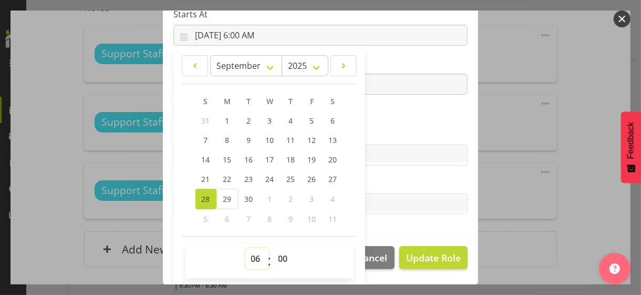
drag, startPoint x: 251, startPoint y: 258, endPoint x: 254, endPoint y: 249, distance: 9.8
click at [252, 255] on select "00 01 02 03 04 05 06 07 08 09 10 11 12 13 14 15 16 17 18 19 20 21 22 23" at bounding box center [257, 258] width 24 height 21
select select "10"
click at [245, 248] on select "00 01 02 03 04 05 06 07 08 09 10 11 12 13 14 15 16 17 18 19 20 21 22 23" at bounding box center [257, 258] width 24 height 21
type input "[DATE] 10:00 AM"
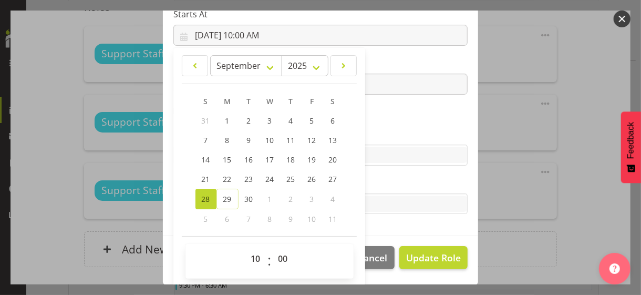
click at [376, 117] on section "Role CP House Leader Support Staff Wake Role Name Support Staff 1 Starts At [DA…" at bounding box center [320, 63] width 315 height 343
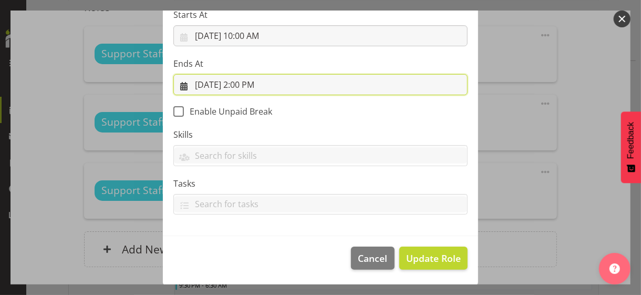
click at [245, 80] on input "[DATE] 2:00 PM" at bounding box center [320, 84] width 294 height 21
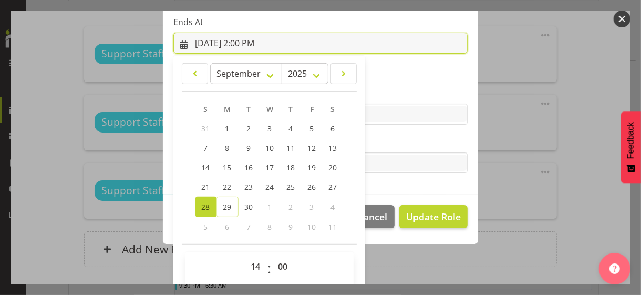
scroll to position [232, 0]
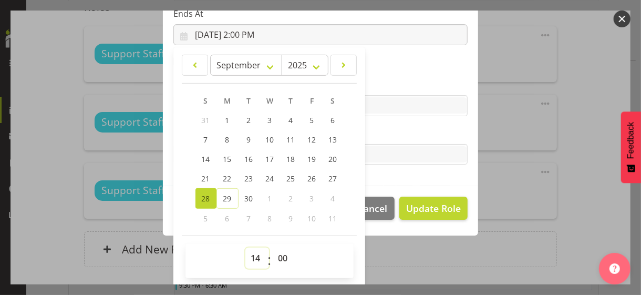
click at [250, 256] on select "00 01 02 03 04 05 06 07 08 09 10 11 12 13 14 15 16 17 18 19 20 21 22 23" at bounding box center [257, 257] width 24 height 21
select select "22"
click at [245, 247] on select "00 01 02 03 04 05 06 07 08 09 10 11 12 13 14 15 16 17 18 19 20 21 22 23" at bounding box center [257, 257] width 24 height 21
type input "[DATE] 10:00 PM"
click at [404, 129] on label "Tasks" at bounding box center [320, 133] width 294 height 13
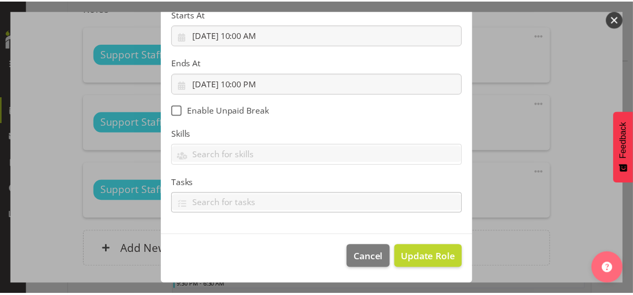
scroll to position [182, 0]
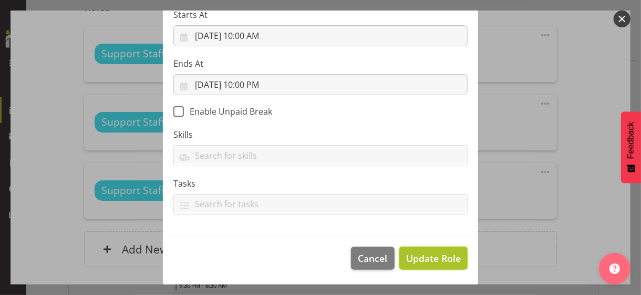
click at [429, 255] on span "Update Role" at bounding box center [433, 258] width 55 height 14
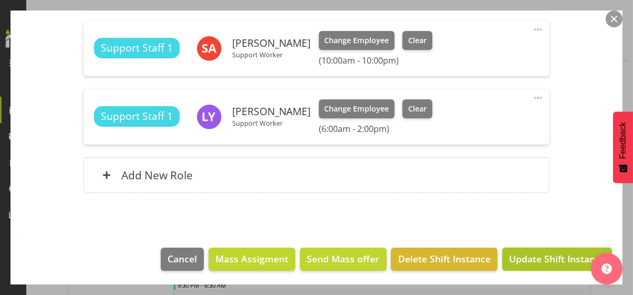
click at [551, 257] on span "Update Shift Instance" at bounding box center [557, 258] width 96 height 14
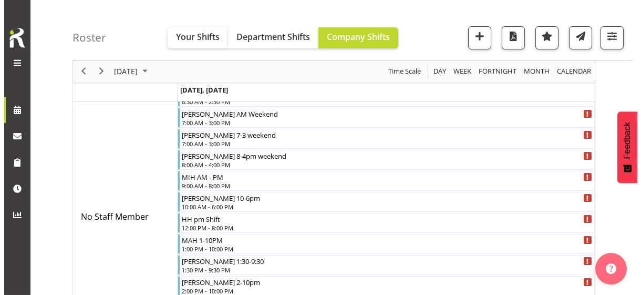
scroll to position [129, 0]
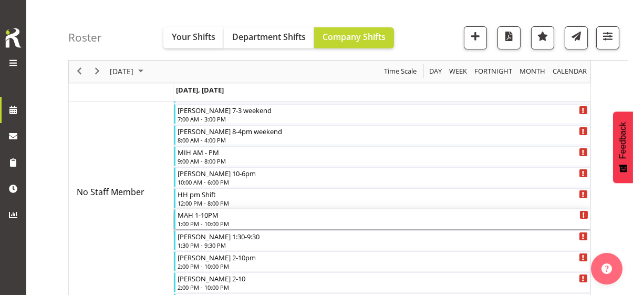
click at [206, 221] on div "1:00 PM - 10:00 PM" at bounding box center [382, 223] width 411 height 8
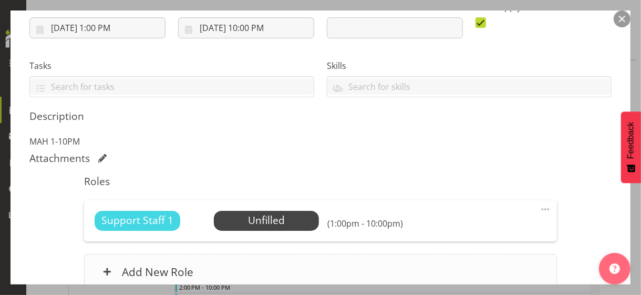
scroll to position [280, 0]
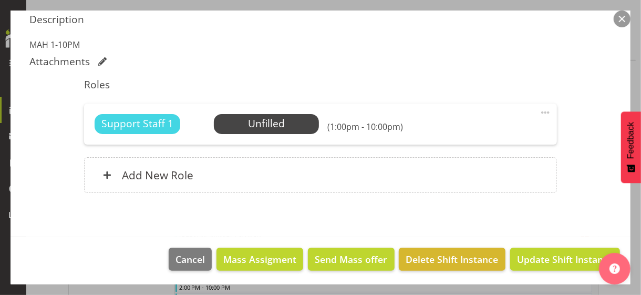
click at [542, 109] on span at bounding box center [545, 112] width 13 height 13
click at [479, 129] on link "Edit" at bounding box center [500, 135] width 101 height 19
select select "8"
select select "2025"
select select "22"
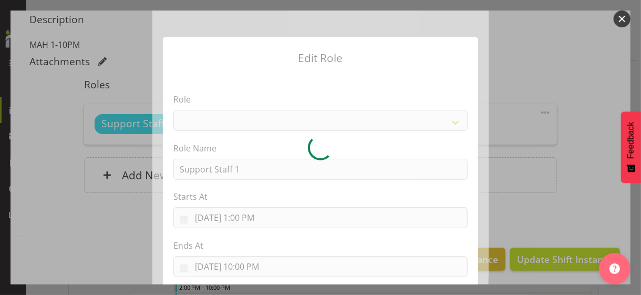
select select "1091"
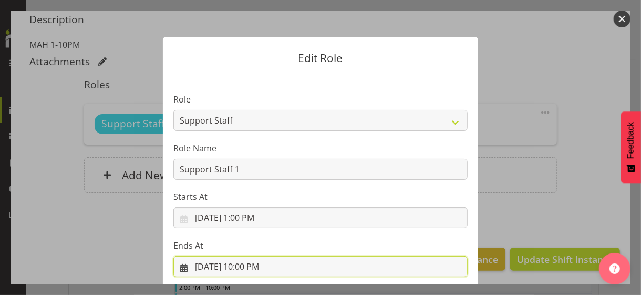
click at [246, 266] on input "[DATE] 10:00 PM" at bounding box center [320, 266] width 294 height 21
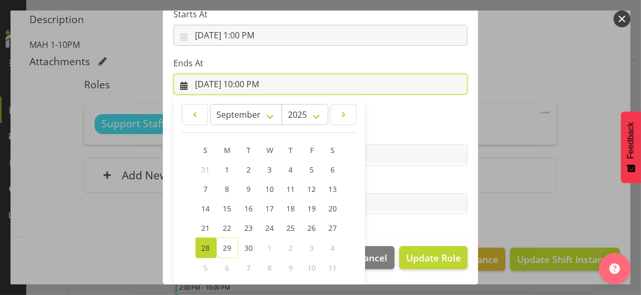
scroll to position [232, 0]
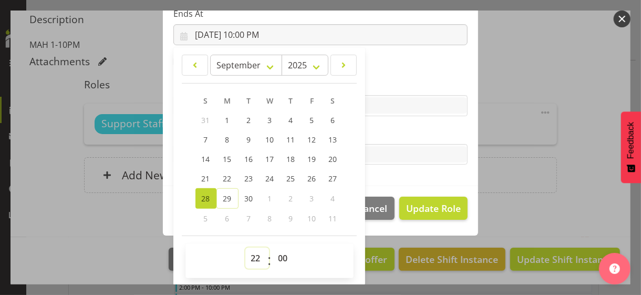
click at [251, 254] on select "00 01 02 03 04 05 06 07 08 09 10 11 12 13 14 15 16 17 18 19 20 21 22 23" at bounding box center [257, 257] width 24 height 21
select select "21"
click at [245, 247] on select "00 01 02 03 04 05 06 07 08 09 10 11 12 13 14 15 16 17 18 19 20 21 22 23" at bounding box center [257, 257] width 24 height 21
type input "[DATE] 9:00 PM"
click at [385, 129] on label "Tasks" at bounding box center [320, 133] width 294 height 13
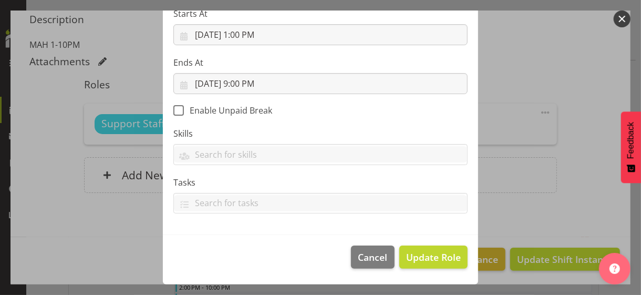
scroll to position [182, 0]
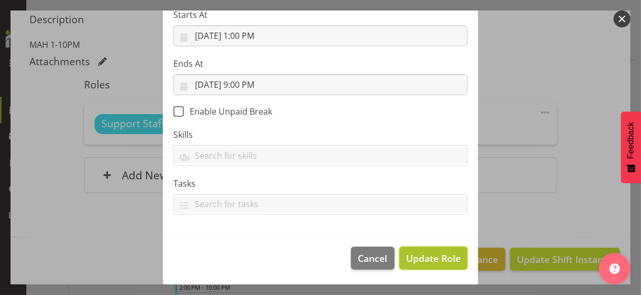
click at [418, 254] on span "Update Role" at bounding box center [433, 258] width 55 height 14
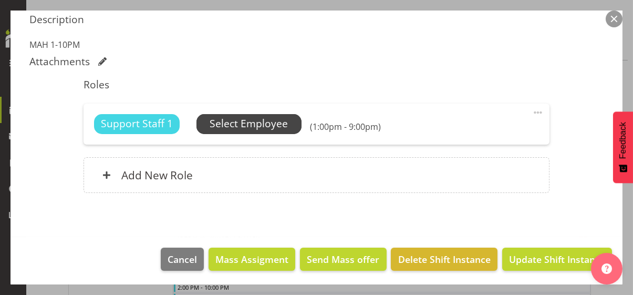
click at [252, 124] on span "Select Employee" at bounding box center [248, 123] width 78 height 15
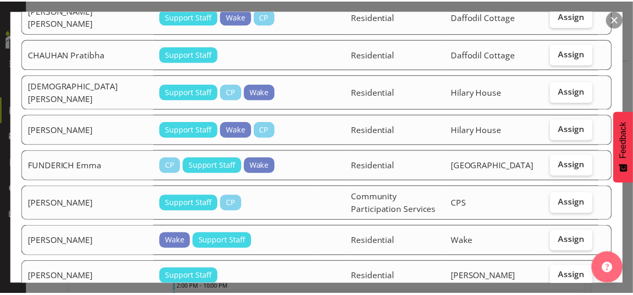
scroll to position [315, 0]
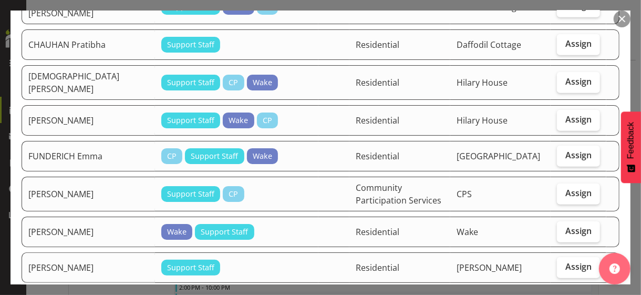
click at [618, 22] on button "button" at bounding box center [621, 19] width 17 height 17
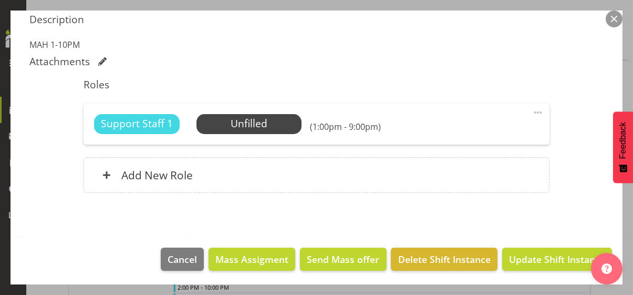
click at [610, 19] on button "button" at bounding box center [613, 19] width 17 height 17
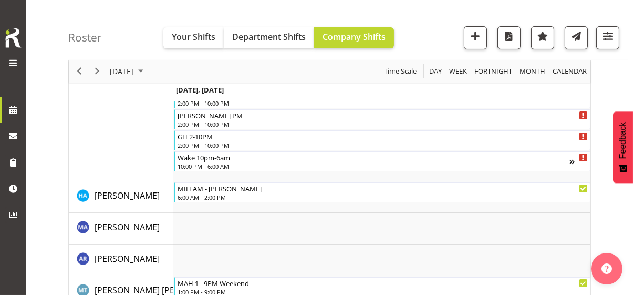
scroll to position [444, 0]
